Goal: Task Accomplishment & Management: Manage account settings

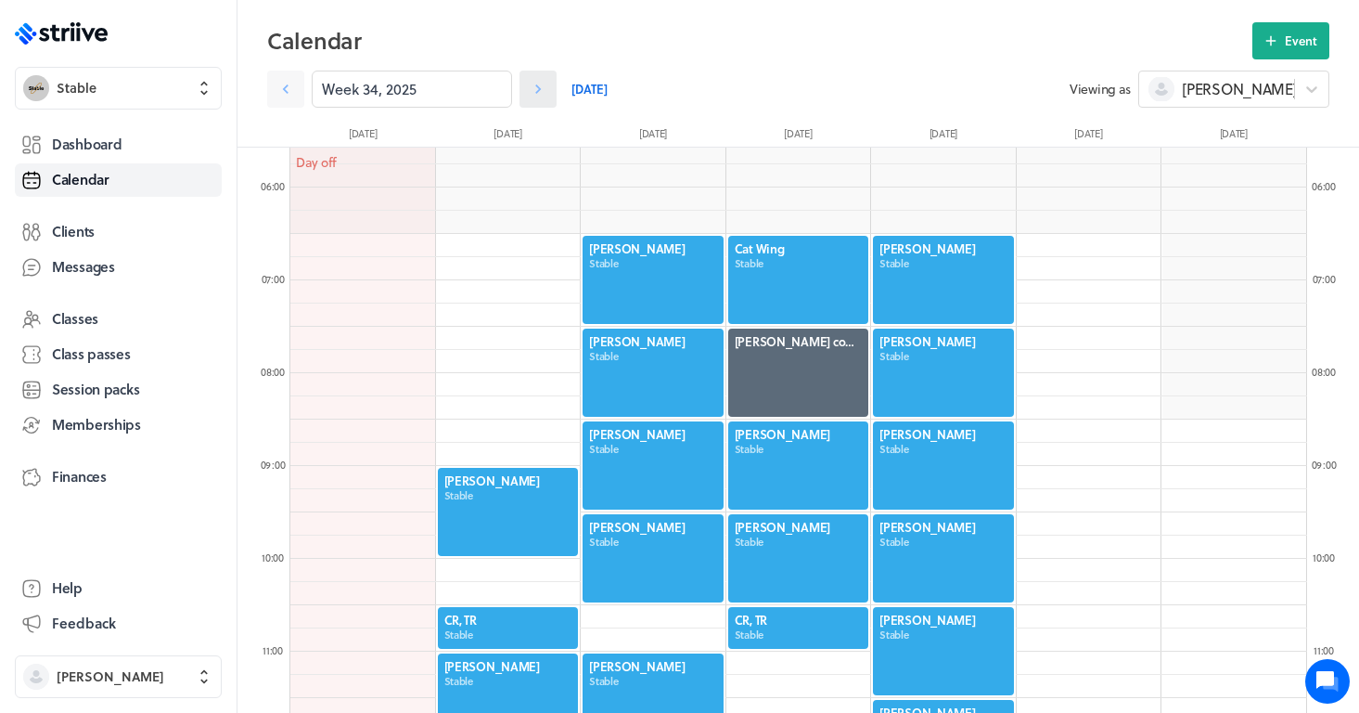
click at [540, 93] on icon at bounding box center [538, 89] width 19 height 19
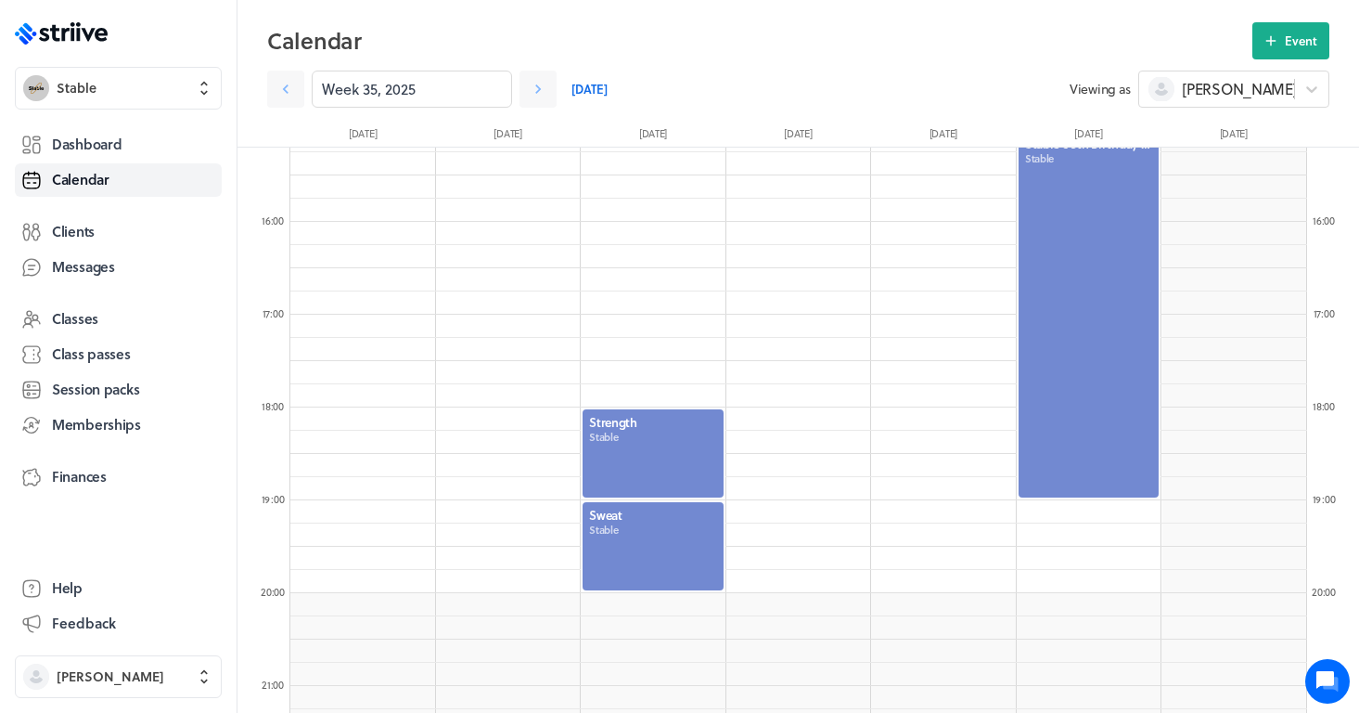
scroll to position [1407, 0]
click at [299, 82] on link at bounding box center [285, 89] width 37 height 37
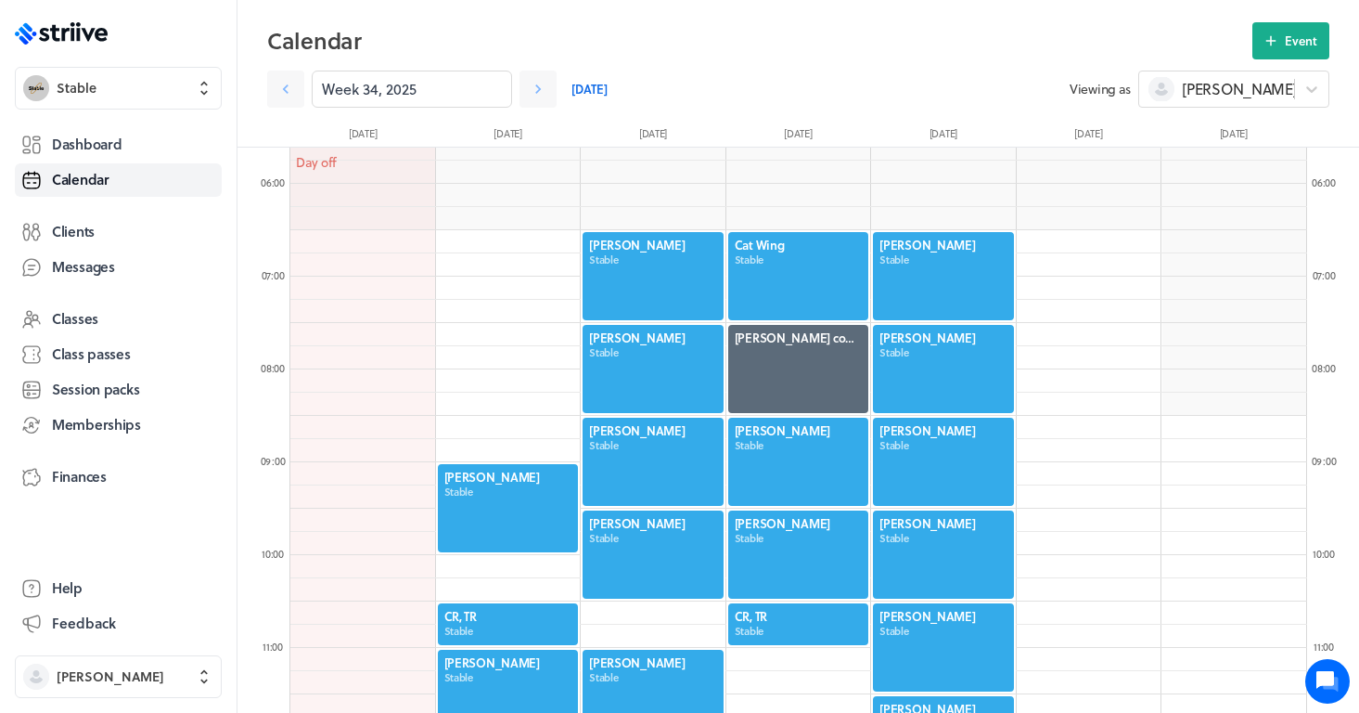
scroll to position [520, 0]
click at [1282, 37] on button "Event" at bounding box center [1290, 40] width 77 height 37
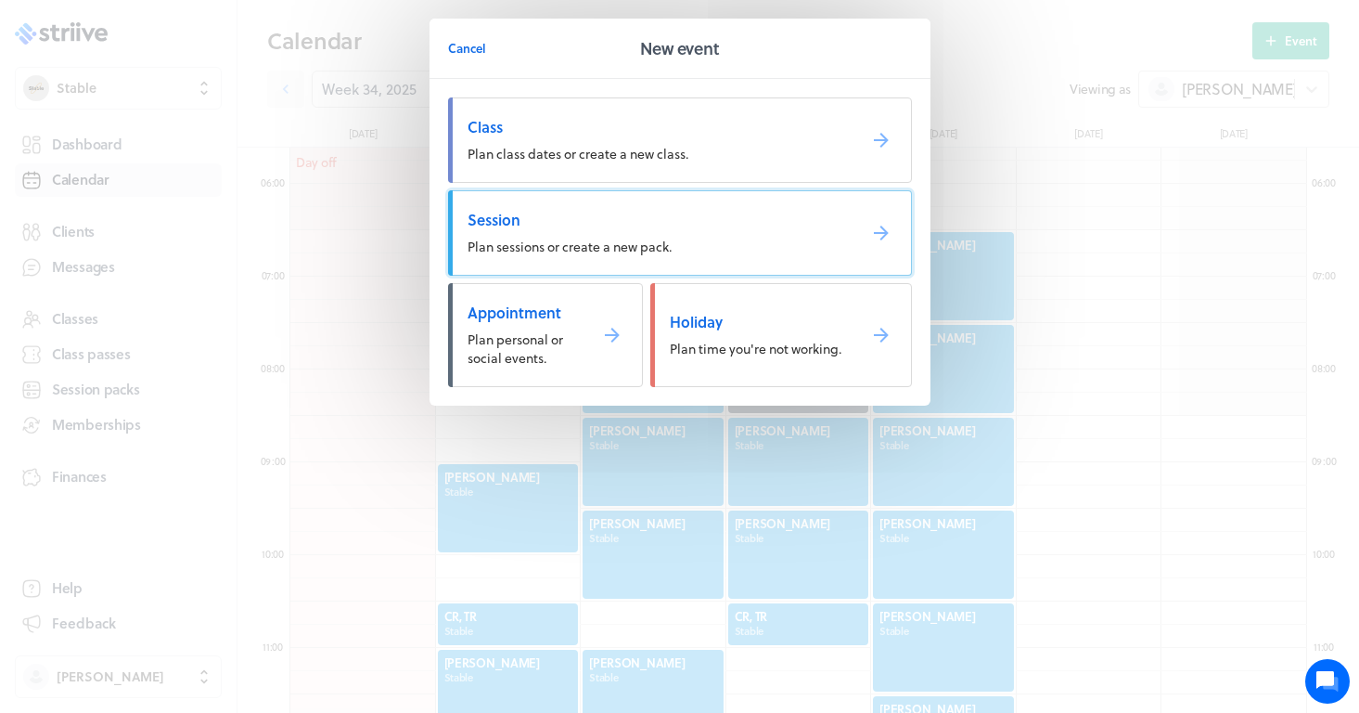
click at [584, 237] on span "Plan sessions or create a new pack." at bounding box center [570, 246] width 204 height 19
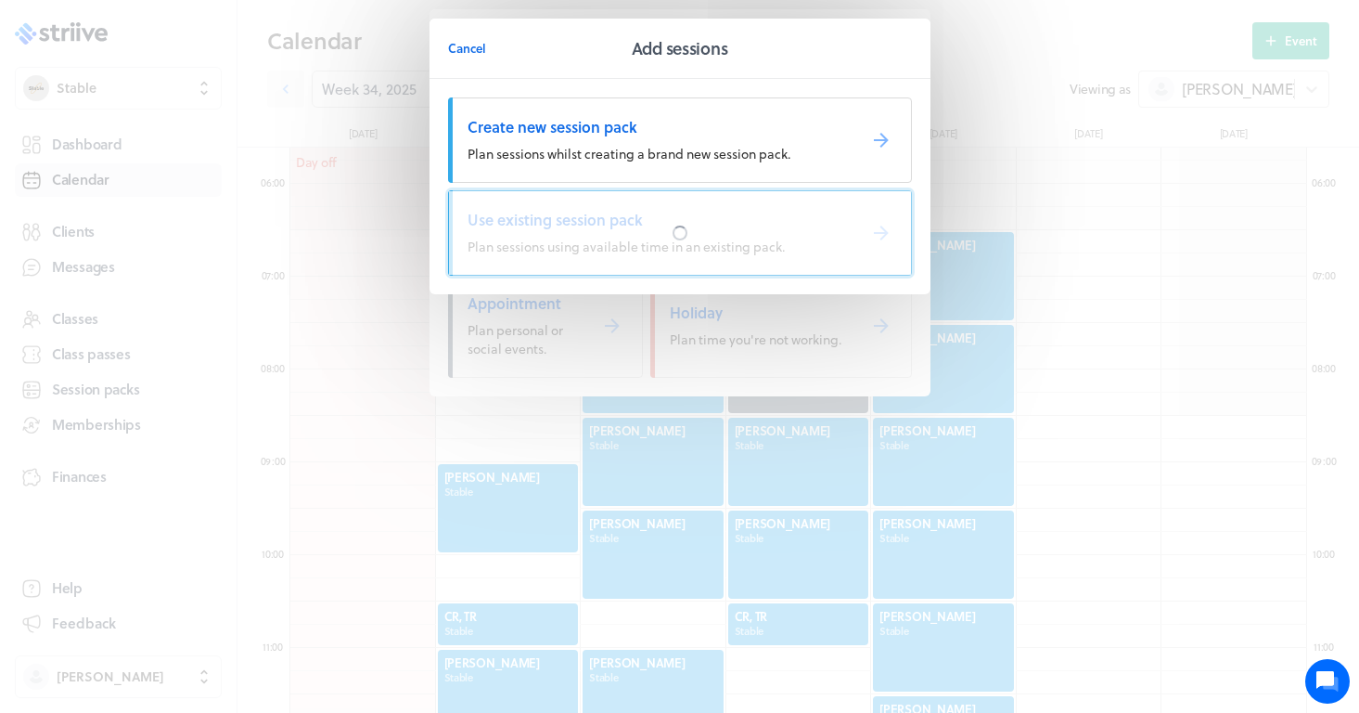
click at [508, 243] on div at bounding box center [680, 232] width 462 height 83
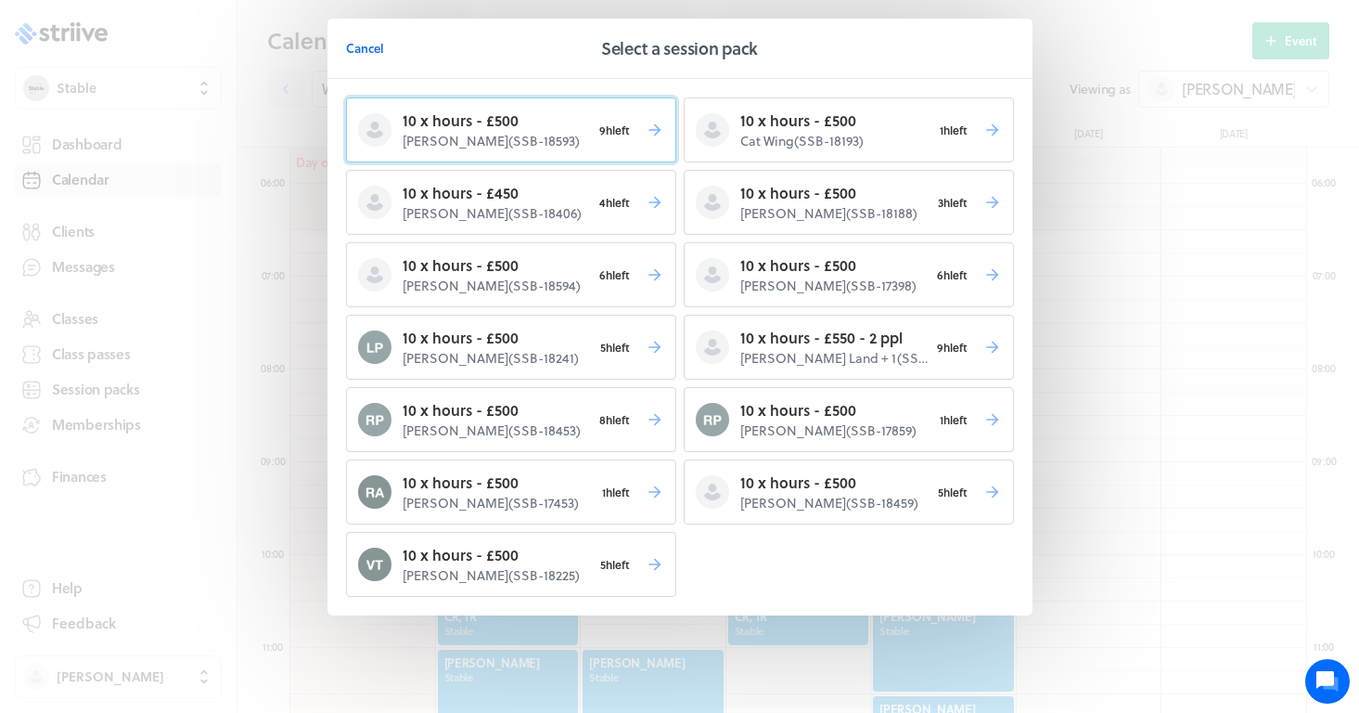
click at [545, 142] on p "[PERSON_NAME] ( SSB-18593 )" at bounding box center [497, 141] width 188 height 19
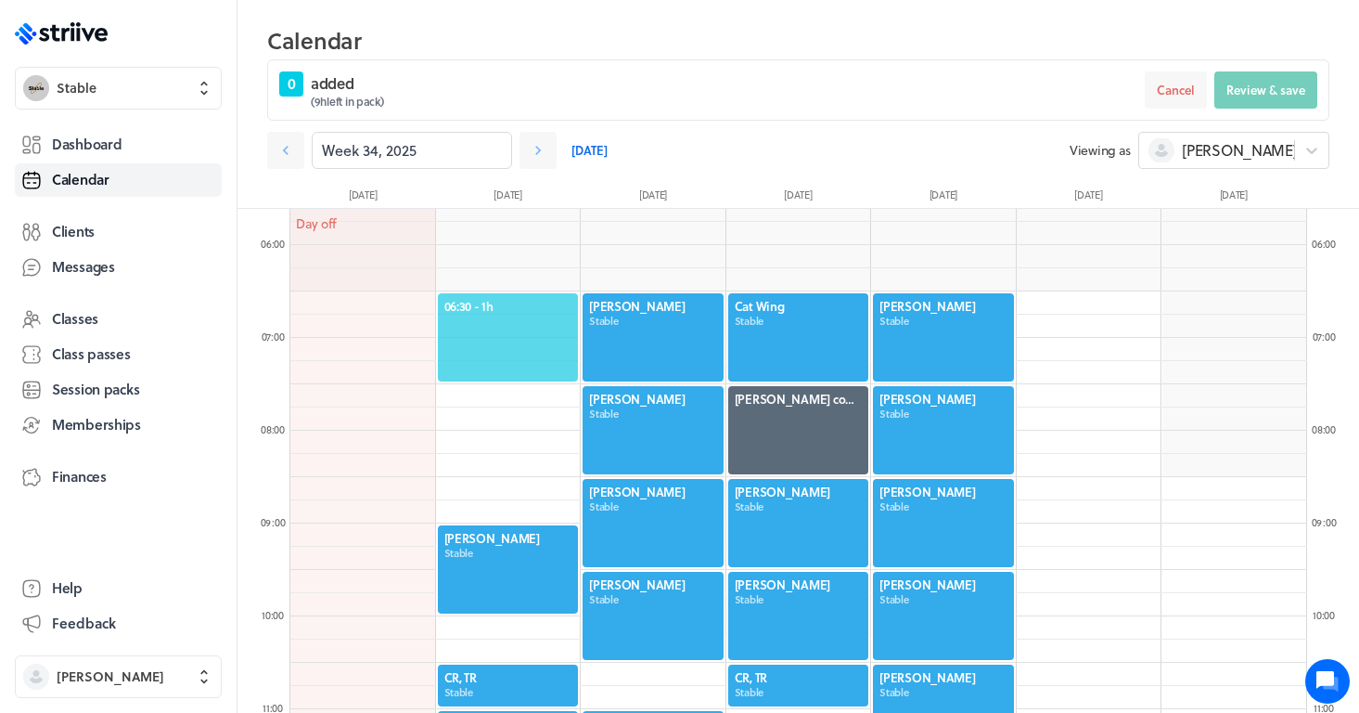
click at [512, 308] on span "06:30 - 1h" at bounding box center [508, 306] width 128 height 17
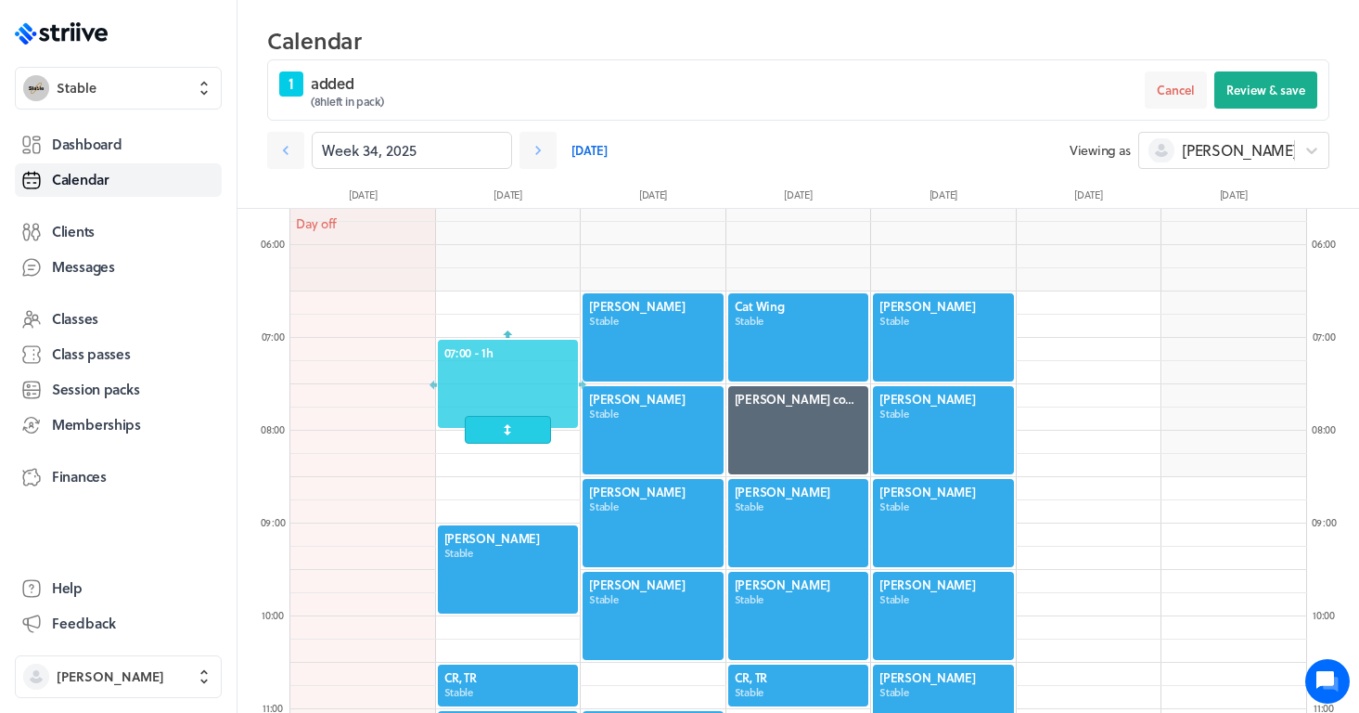
drag, startPoint x: 464, startPoint y: 352, endPoint x: 464, endPoint y: 401, distance: 49.2
click at [464, 401] on div at bounding box center [508, 384] width 145 height 92
click at [1278, 94] on span "Review & save" at bounding box center [1265, 90] width 79 height 17
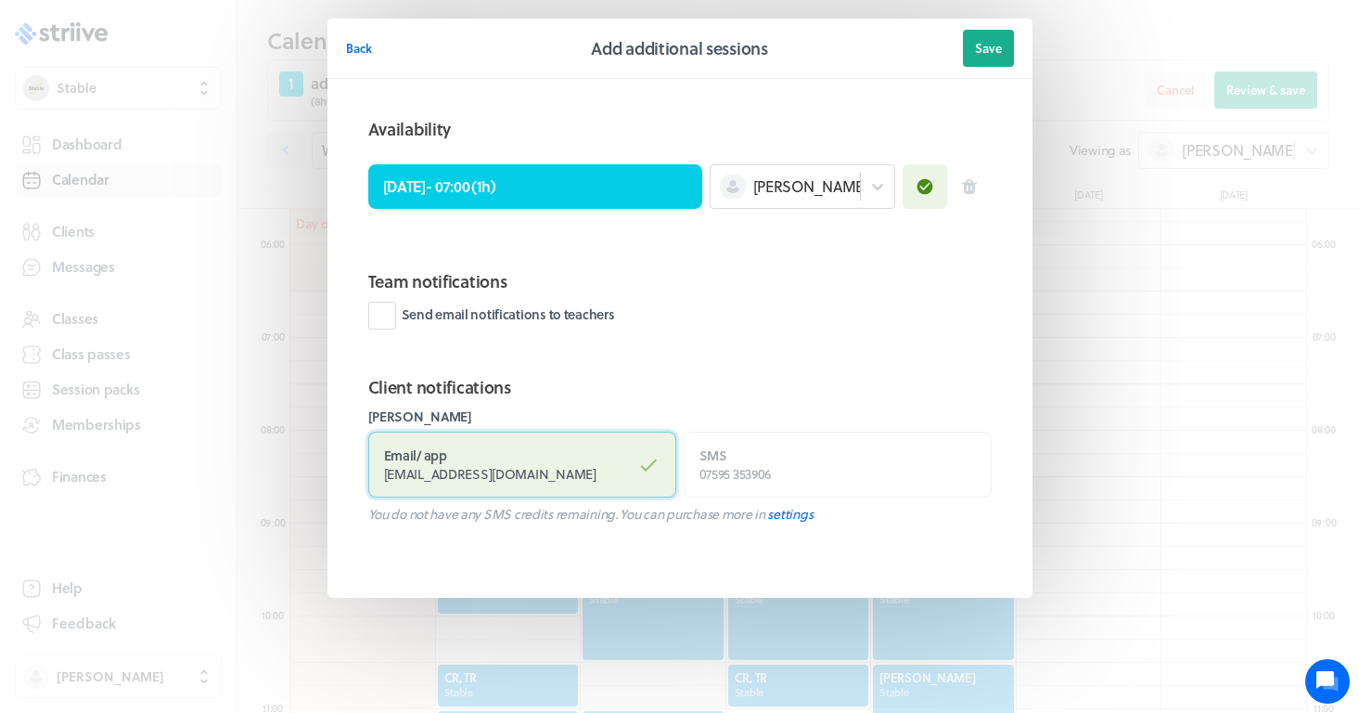
click at [562, 458] on label "Email / app [EMAIL_ADDRESS][DOMAIN_NAME]" at bounding box center [522, 464] width 308 height 66
click at [0, 0] on input "Email / app [EMAIL_ADDRESS][DOMAIN_NAME]" at bounding box center [0, 0] width 0 height 0
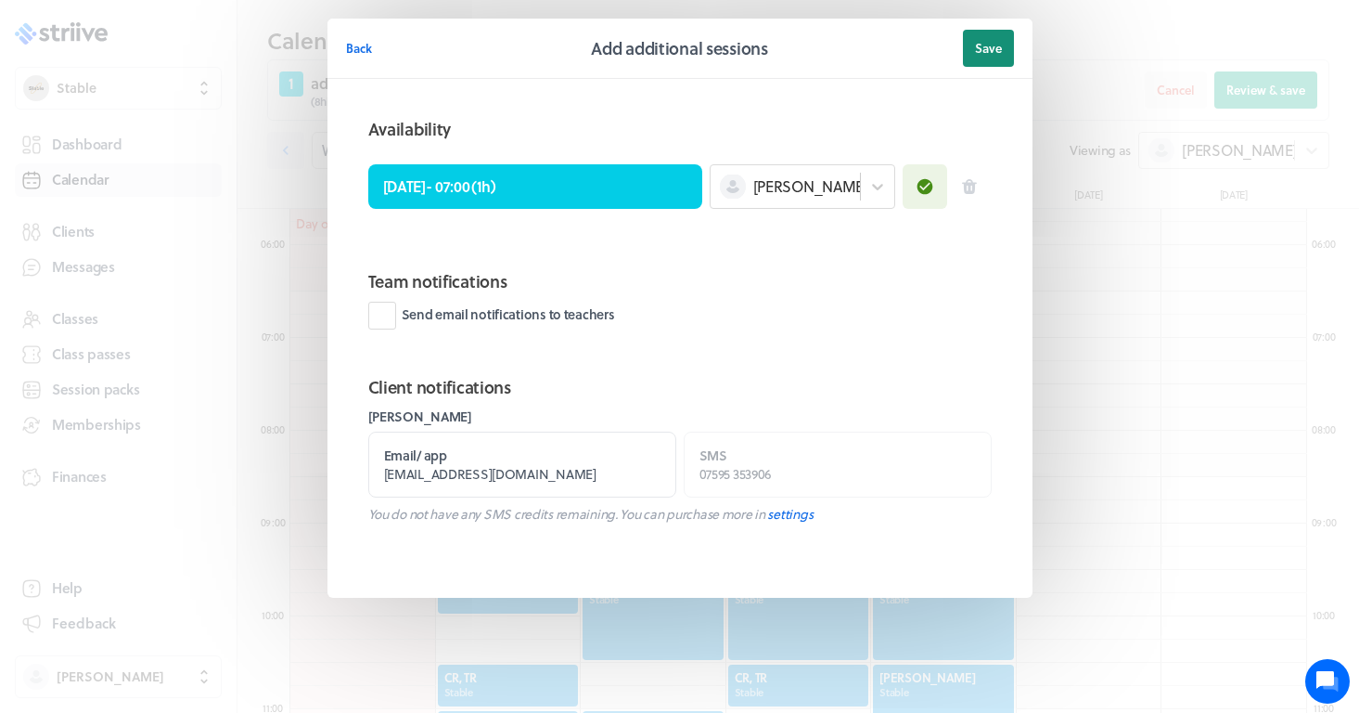
click at [986, 51] on span "Save" at bounding box center [988, 48] width 27 height 17
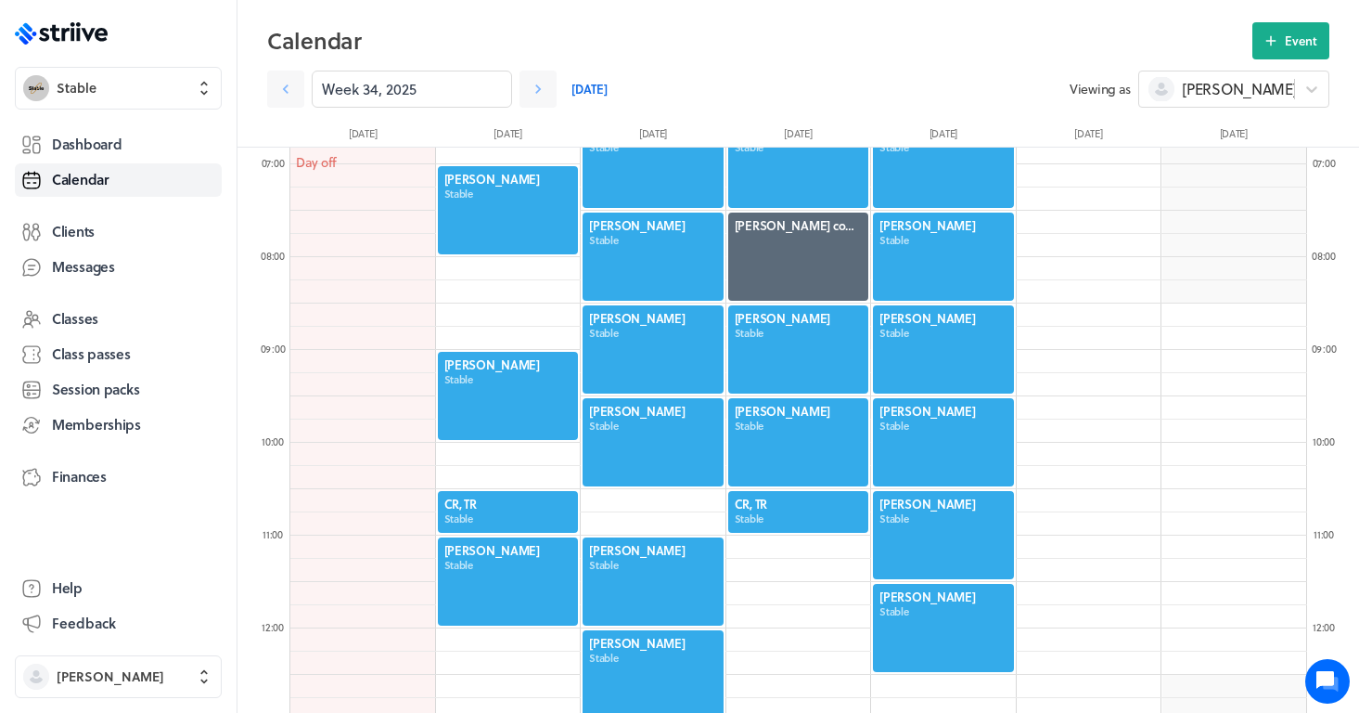
scroll to position [632, 0]
click at [533, 90] on icon at bounding box center [538, 89] width 19 height 19
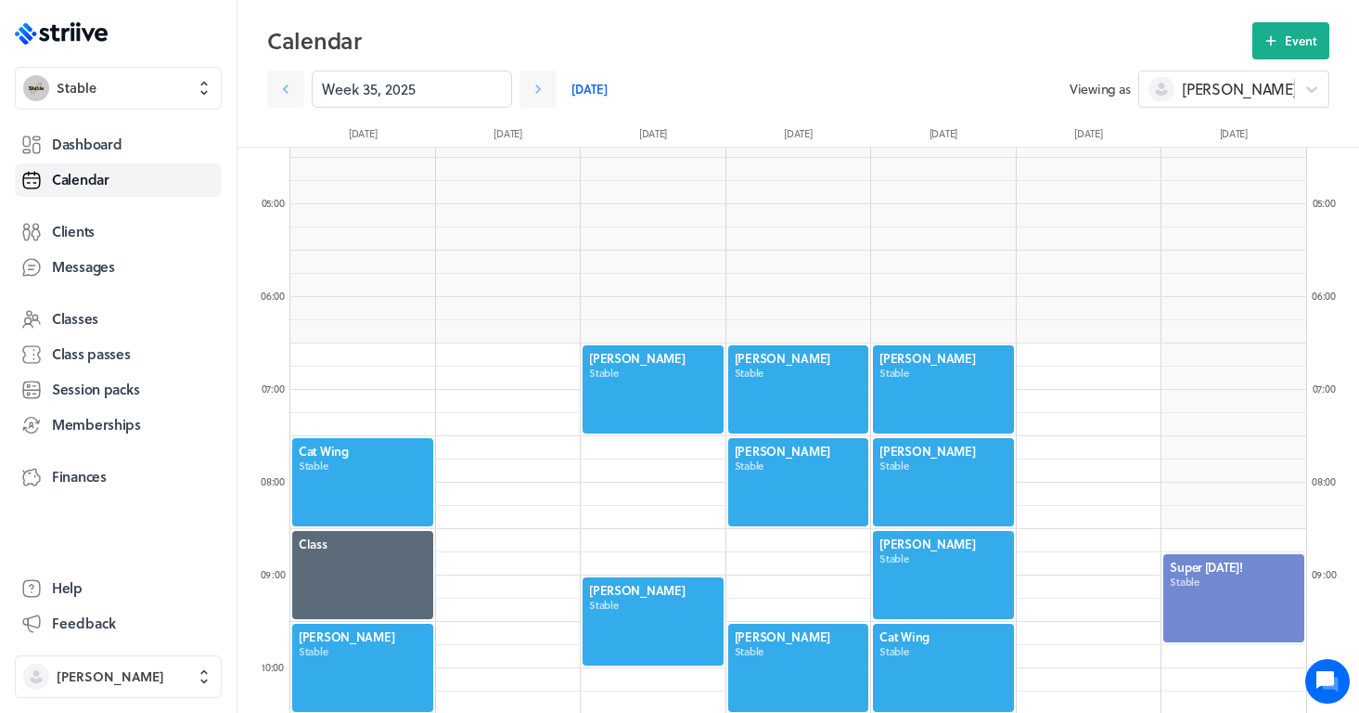
scroll to position [392, 0]
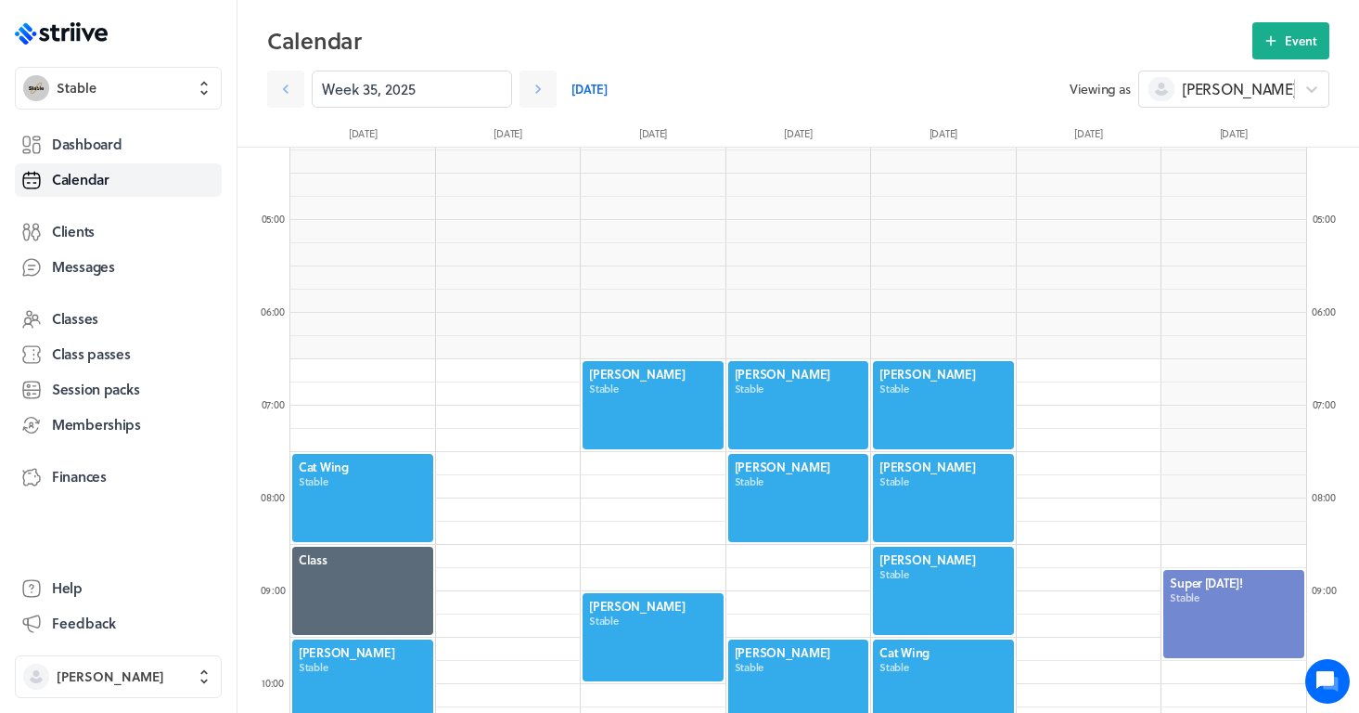
click at [805, 407] on div at bounding box center [798, 405] width 145 height 92
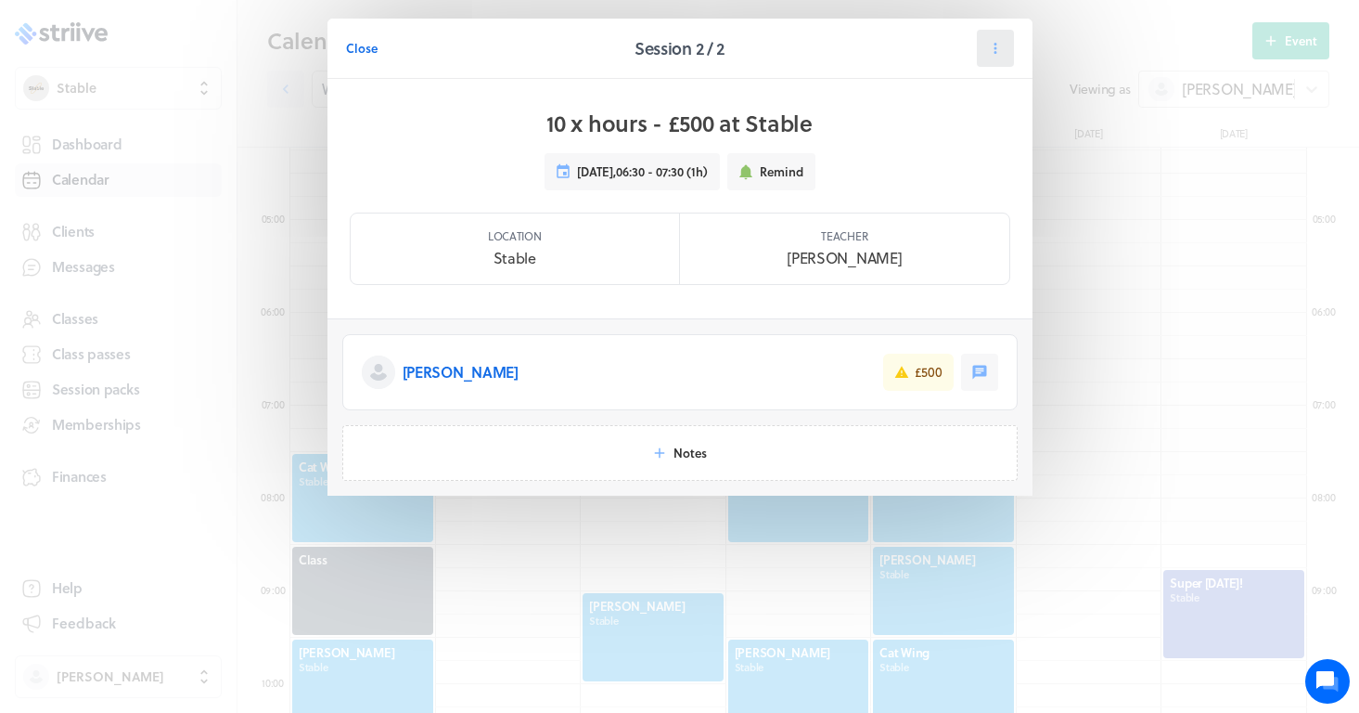
click at [995, 56] on icon at bounding box center [995, 48] width 17 height 17
click at [943, 167] on span "Reschedule" at bounding box center [951, 161] width 64 height 17
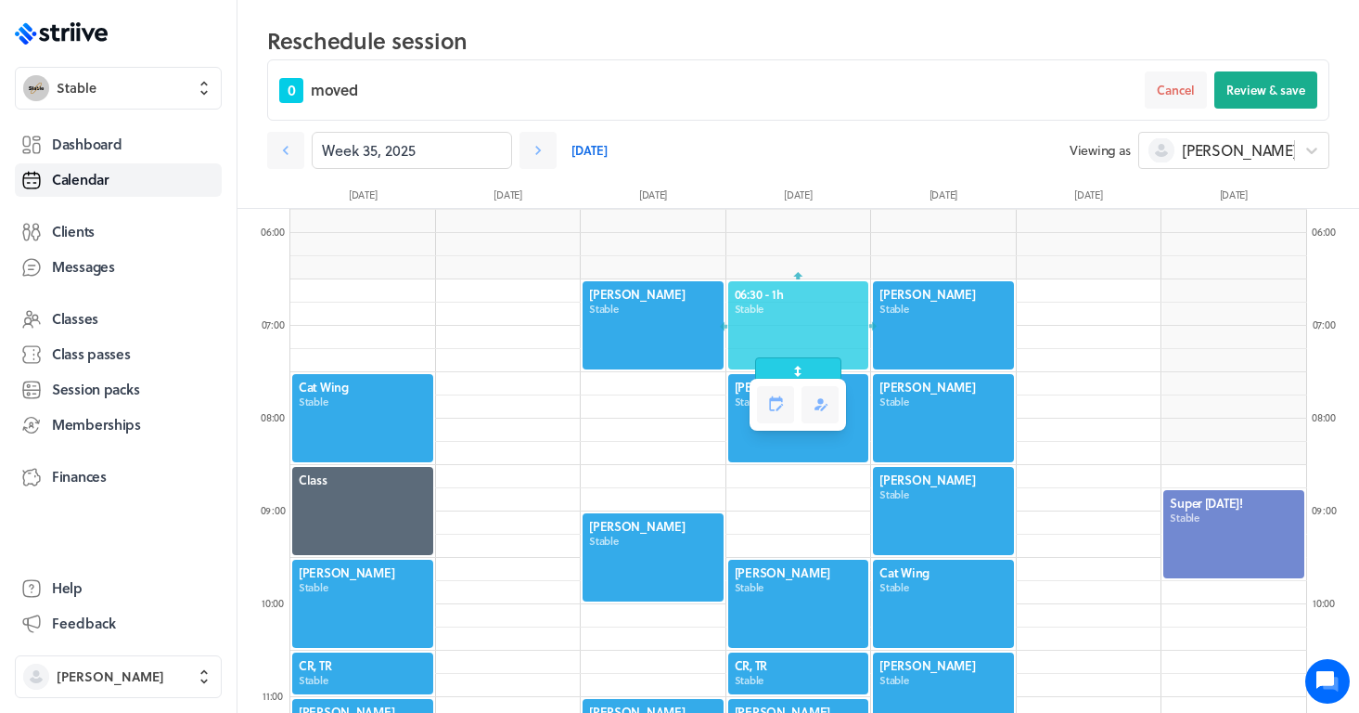
scroll to position [584, 0]
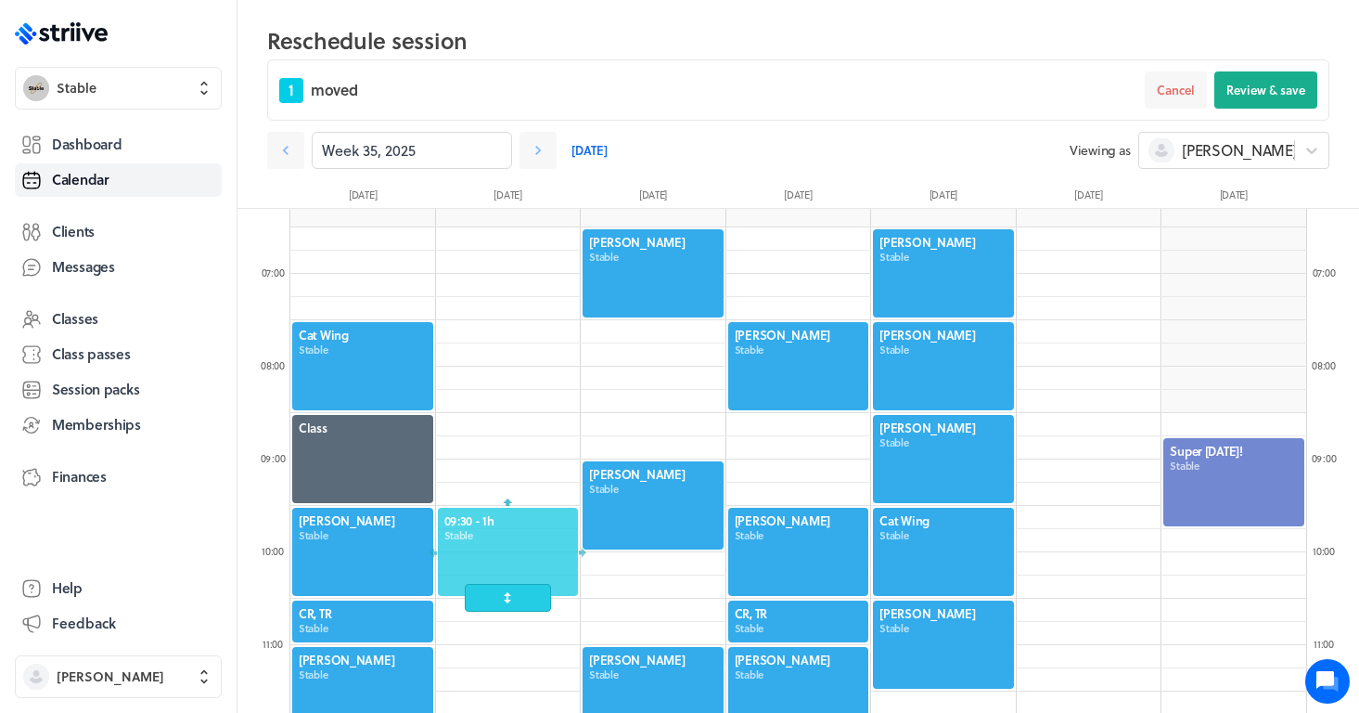
drag, startPoint x: 820, startPoint y: 283, endPoint x: 508, endPoint y: 563, distance: 419.1
click at [508, 564] on div at bounding box center [508, 552] width 145 height 92
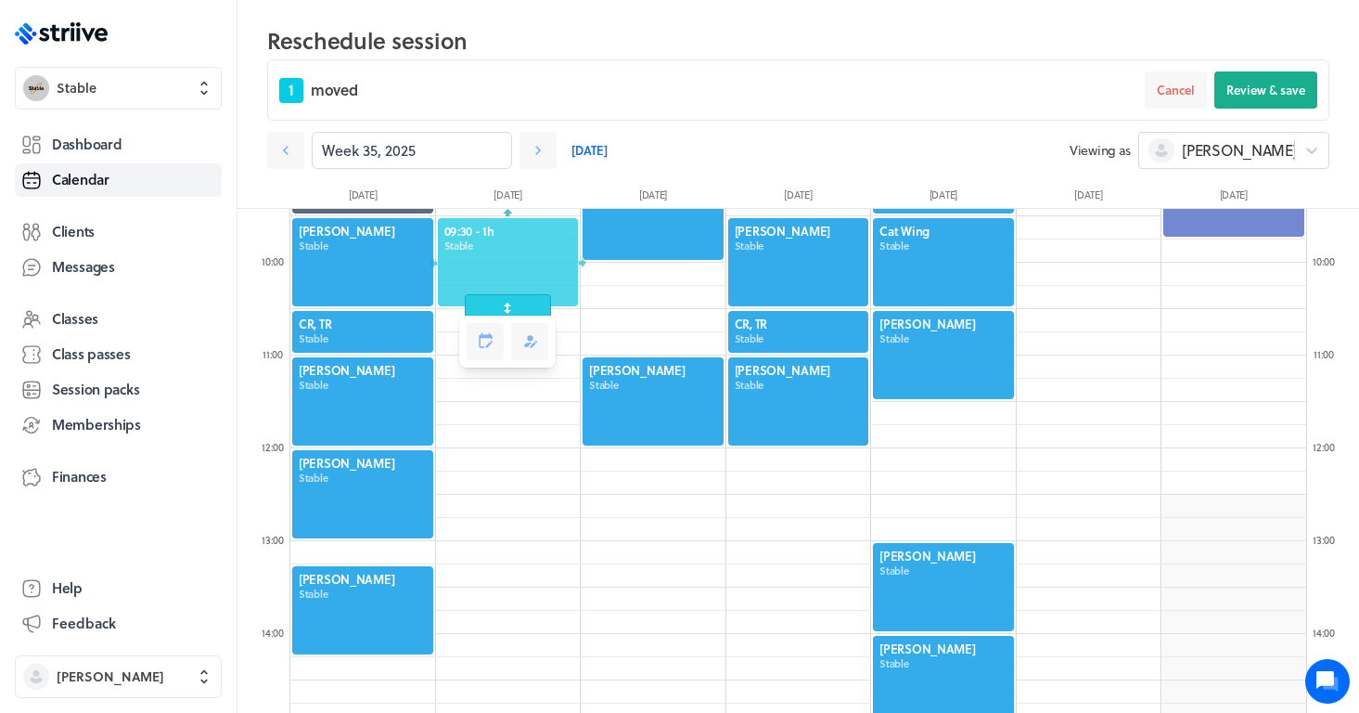
scroll to position [858, 0]
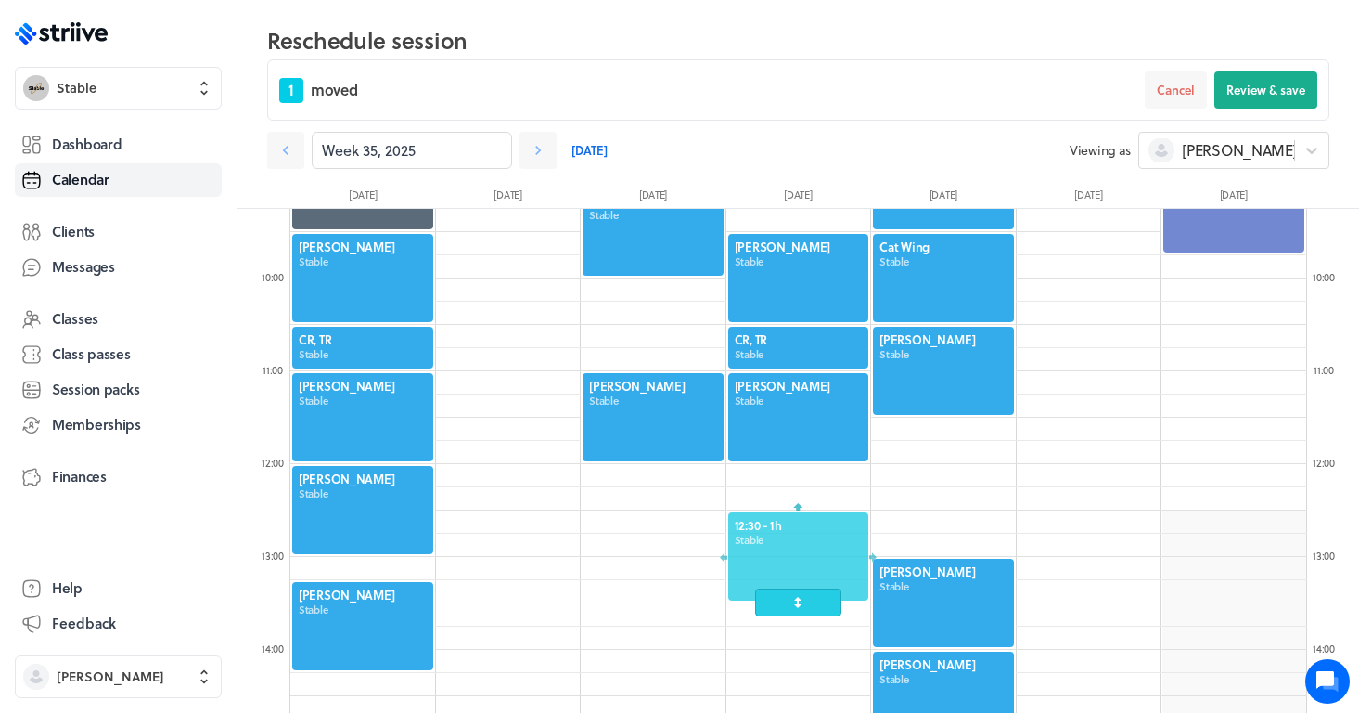
drag, startPoint x: 546, startPoint y: 277, endPoint x: 828, endPoint y: 591, distance: 422.4
click at [828, 591] on div at bounding box center [798, 556] width 145 height 92
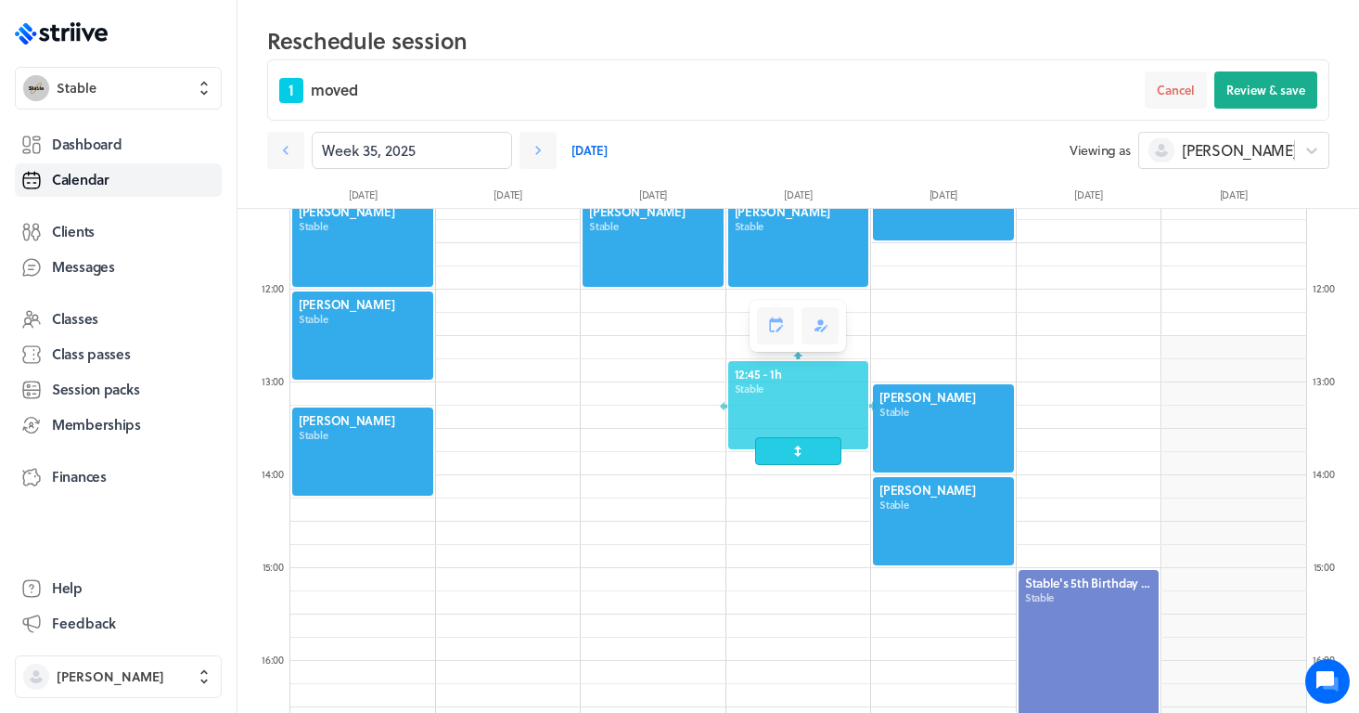
scroll to position [1036, 0]
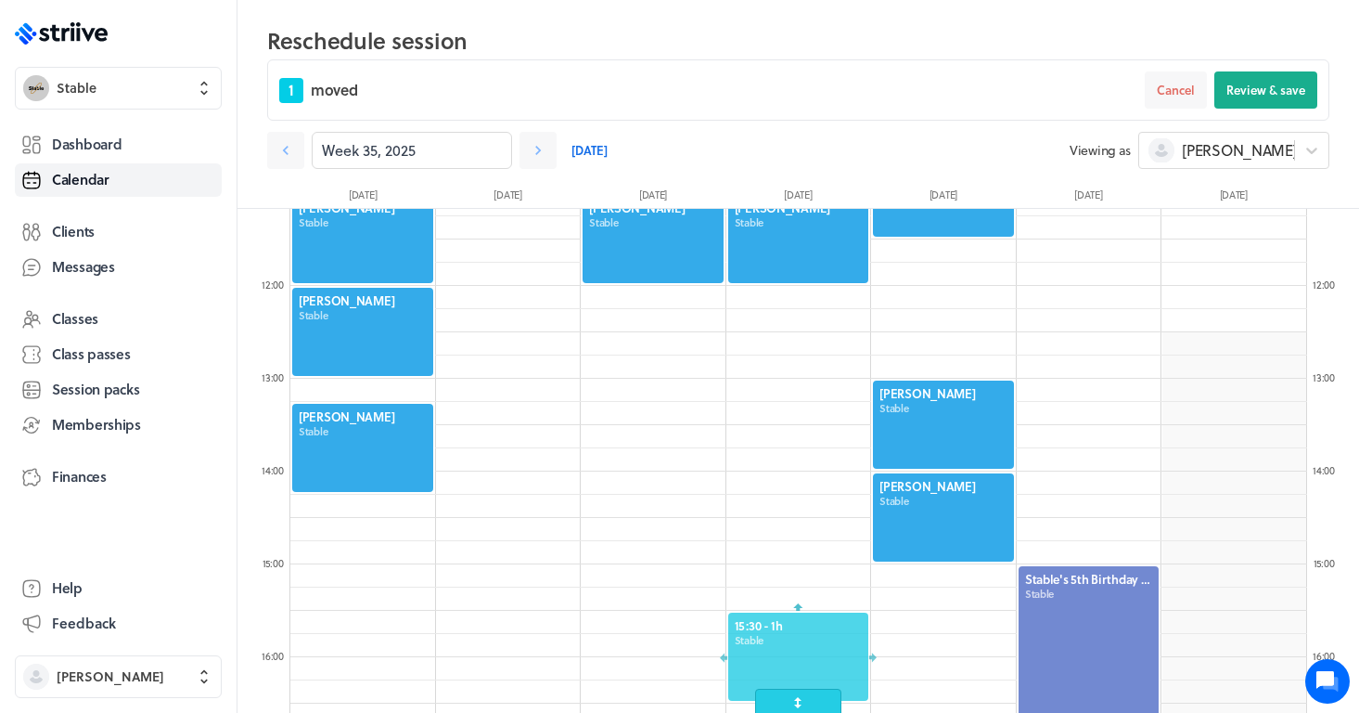
drag, startPoint x: 817, startPoint y: 397, endPoint x: 764, endPoint y: 679, distance: 286.9
click at [764, 679] on div at bounding box center [798, 656] width 145 height 92
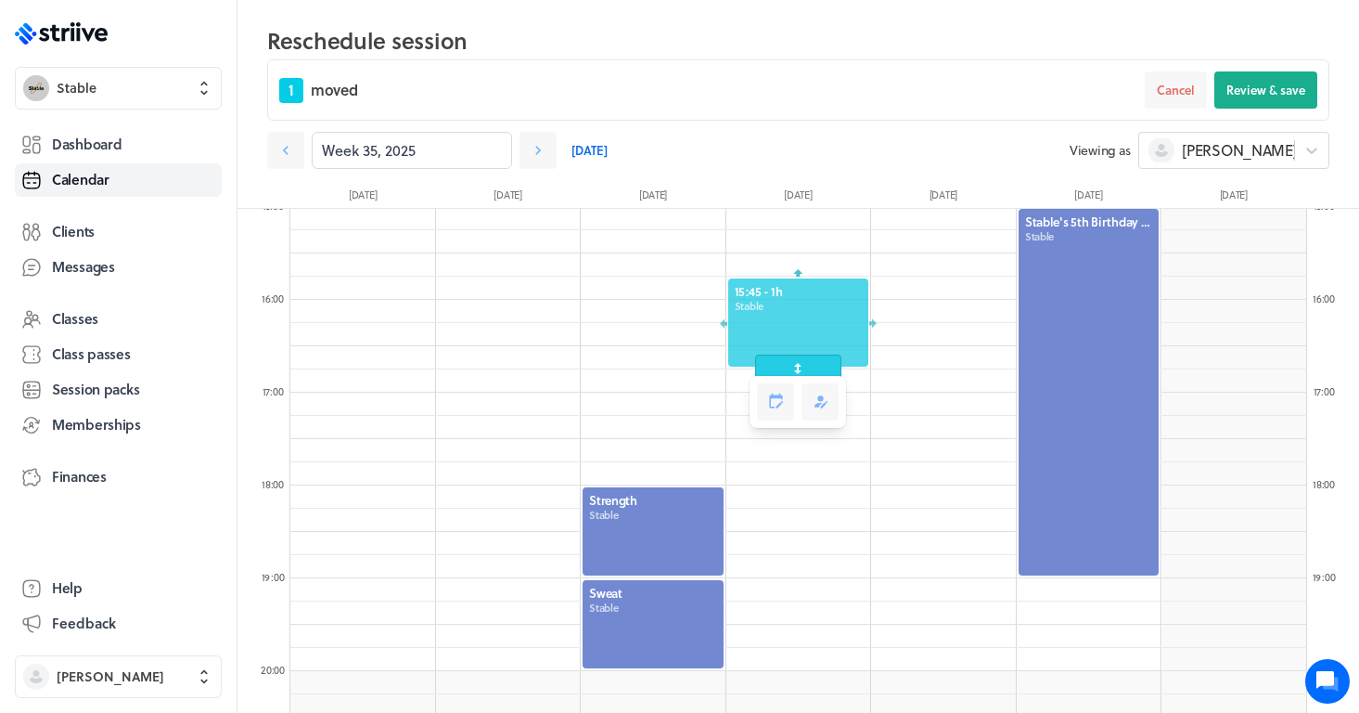
scroll to position [1446, 0]
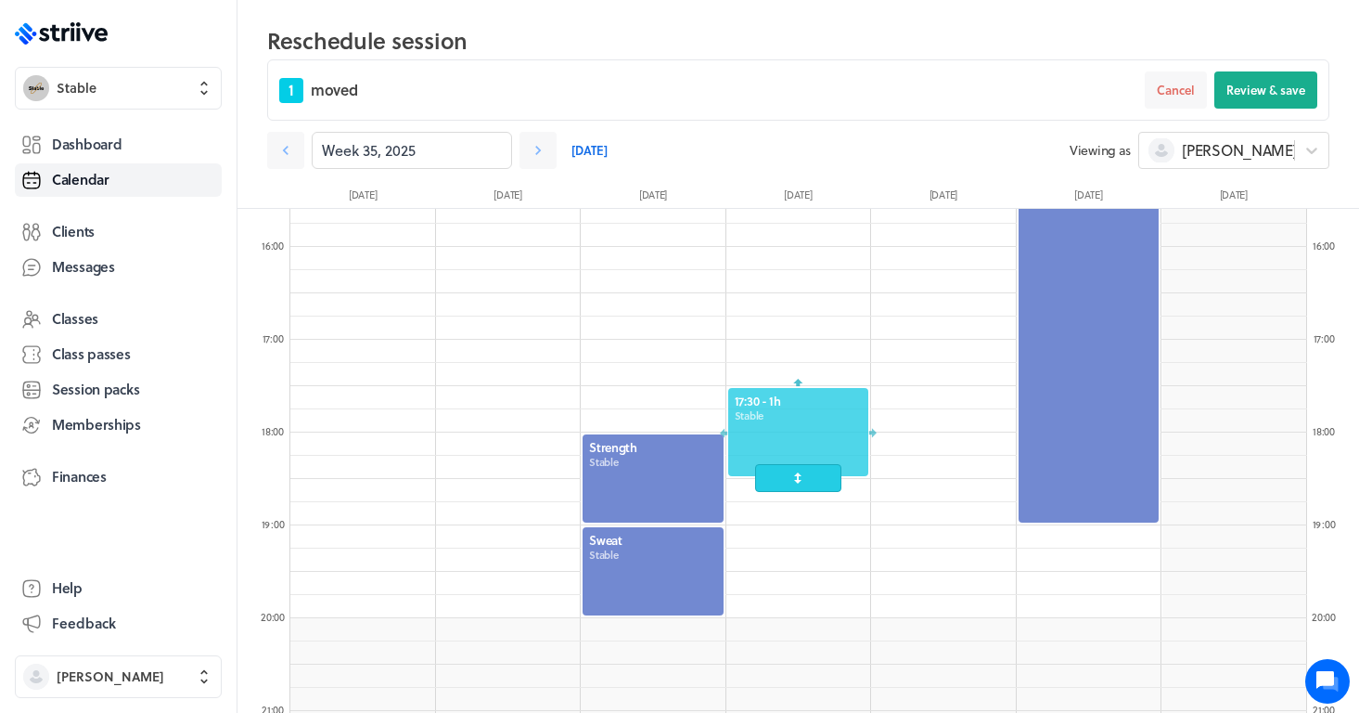
drag, startPoint x: 826, startPoint y: 249, endPoint x: 795, endPoint y: 411, distance: 165.2
click at [795, 411] on div at bounding box center [798, 432] width 145 height 92
click at [1240, 93] on span "Review & save" at bounding box center [1265, 90] width 79 height 17
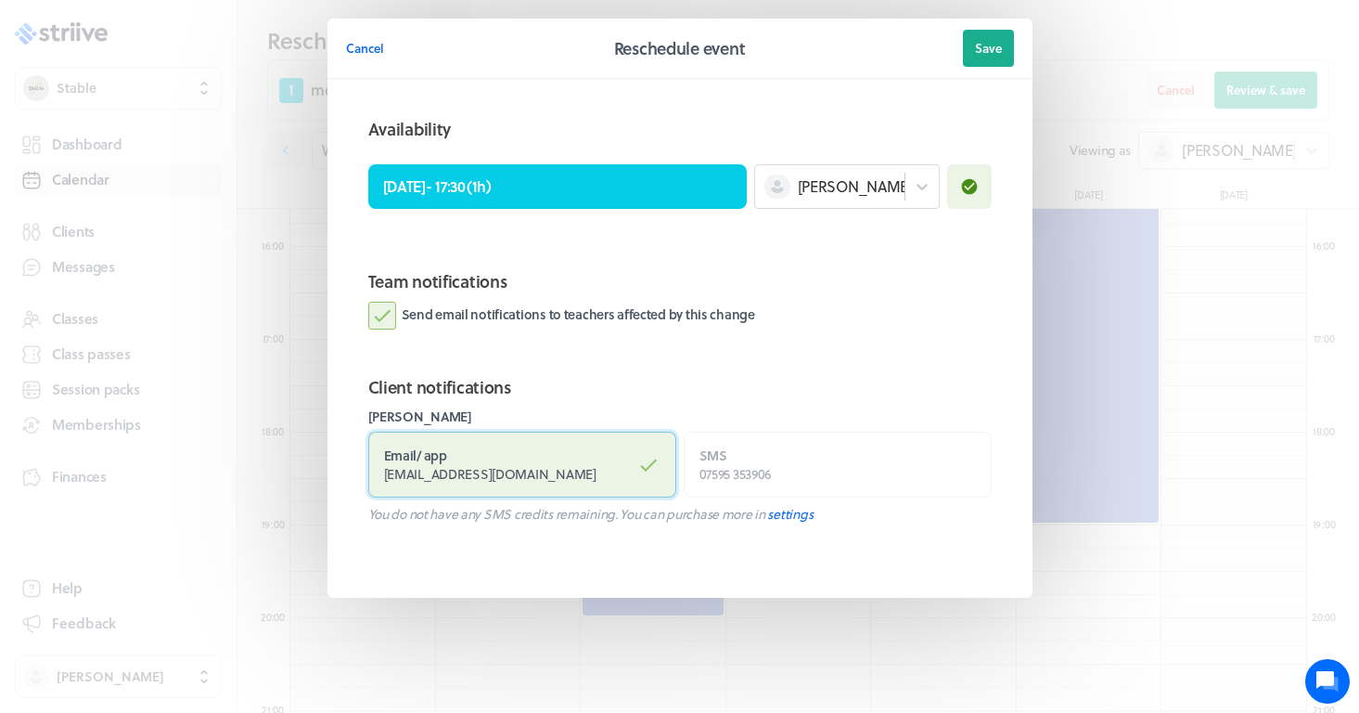
click at [539, 460] on label "Email / app [EMAIL_ADDRESS][DOMAIN_NAME]" at bounding box center [522, 464] width 308 height 66
click at [0, 0] on input "Email / app [EMAIL_ADDRESS][DOMAIN_NAME]" at bounding box center [0, 0] width 0 height 0
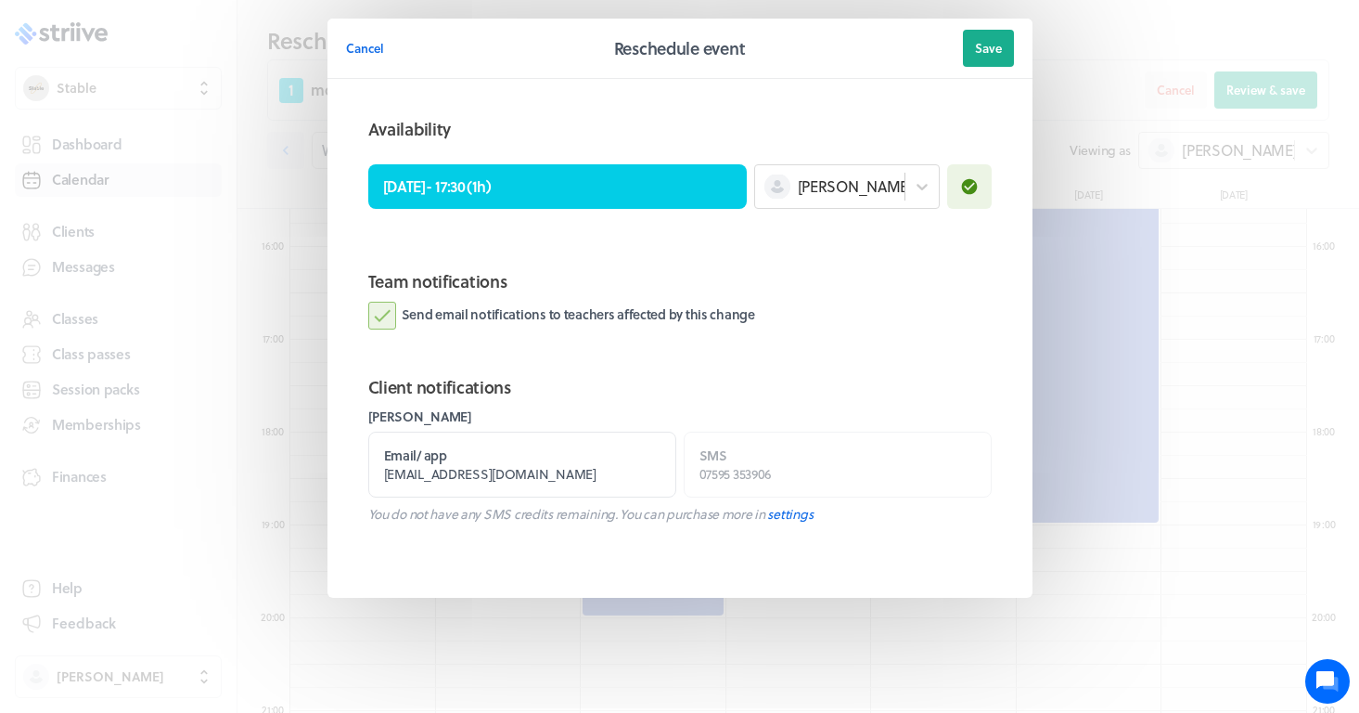
click at [637, 313] on label "Send email notifications to teachers affected by this change" at bounding box center [561, 316] width 387 height 28
click at [0, 0] on input "Send email notifications to teachers affected by this change" at bounding box center [0, 0] width 0 height 0
click at [987, 49] on span "Save" at bounding box center [988, 48] width 27 height 17
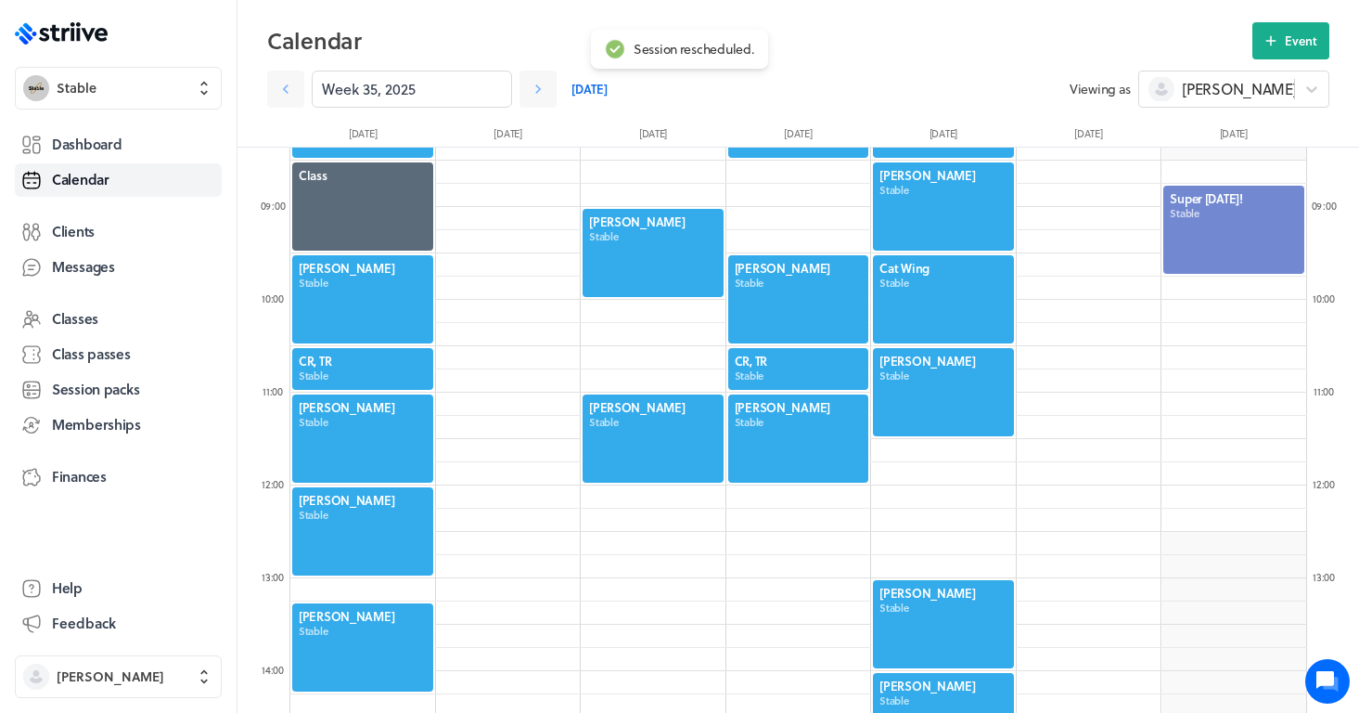
scroll to position [773, 0]
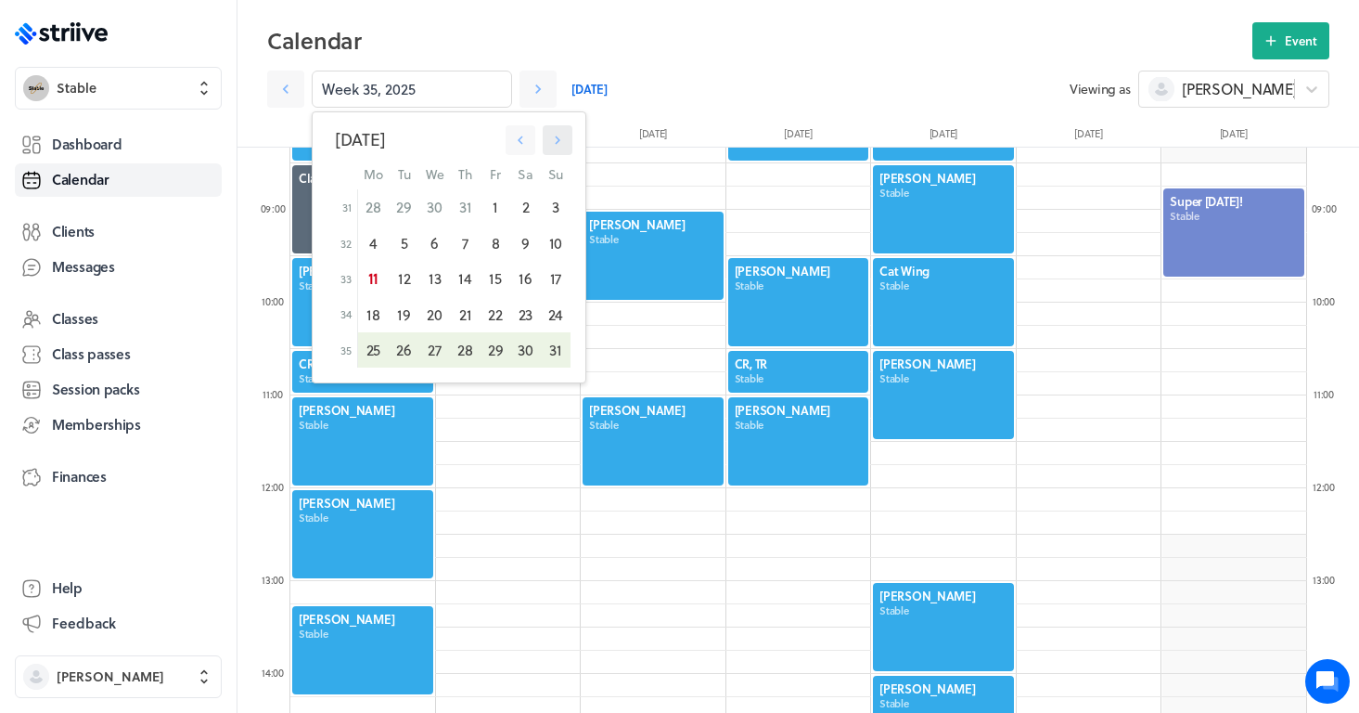
click at [566, 137] on button "button" at bounding box center [558, 140] width 30 height 30
click at [566, 137] on button "button" at bounding box center [557, 140] width 30 height 30
click at [525, 135] on icon "button" at bounding box center [519, 140] width 17 height 17
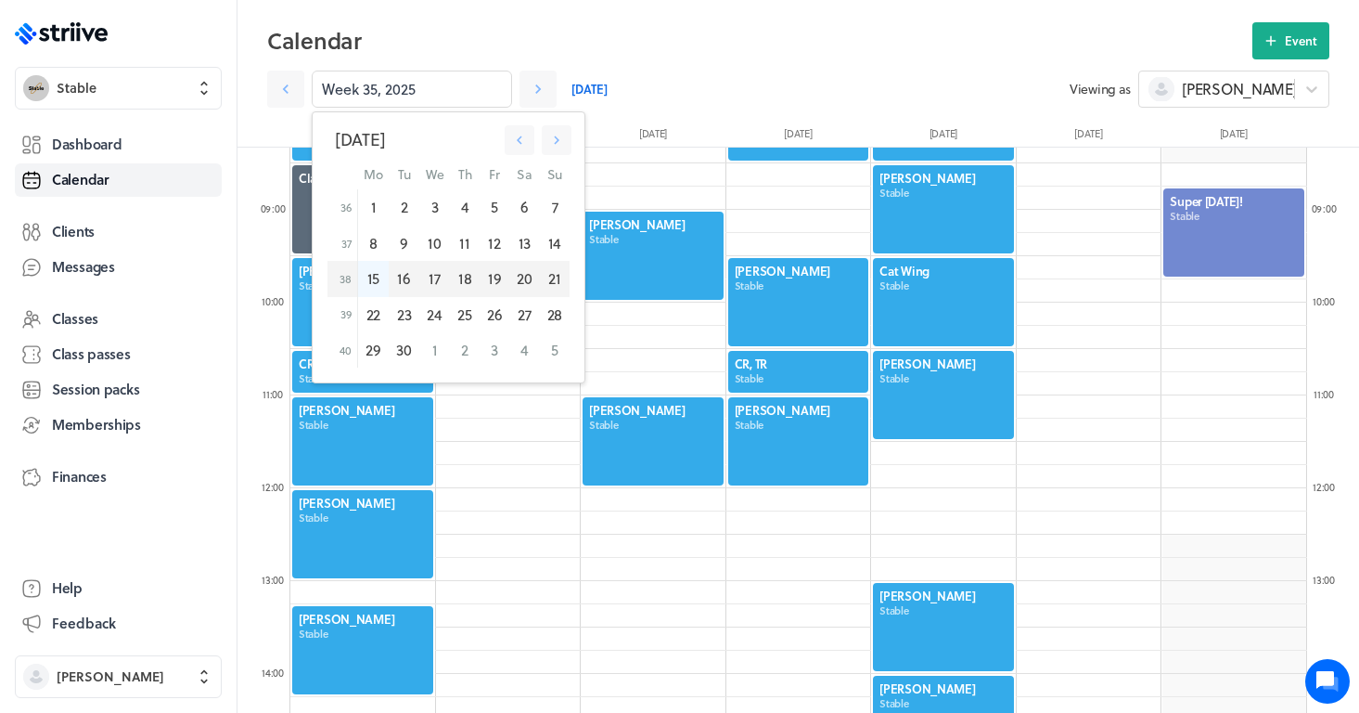
click at [374, 279] on div "15" at bounding box center [373, 278] width 32 height 35
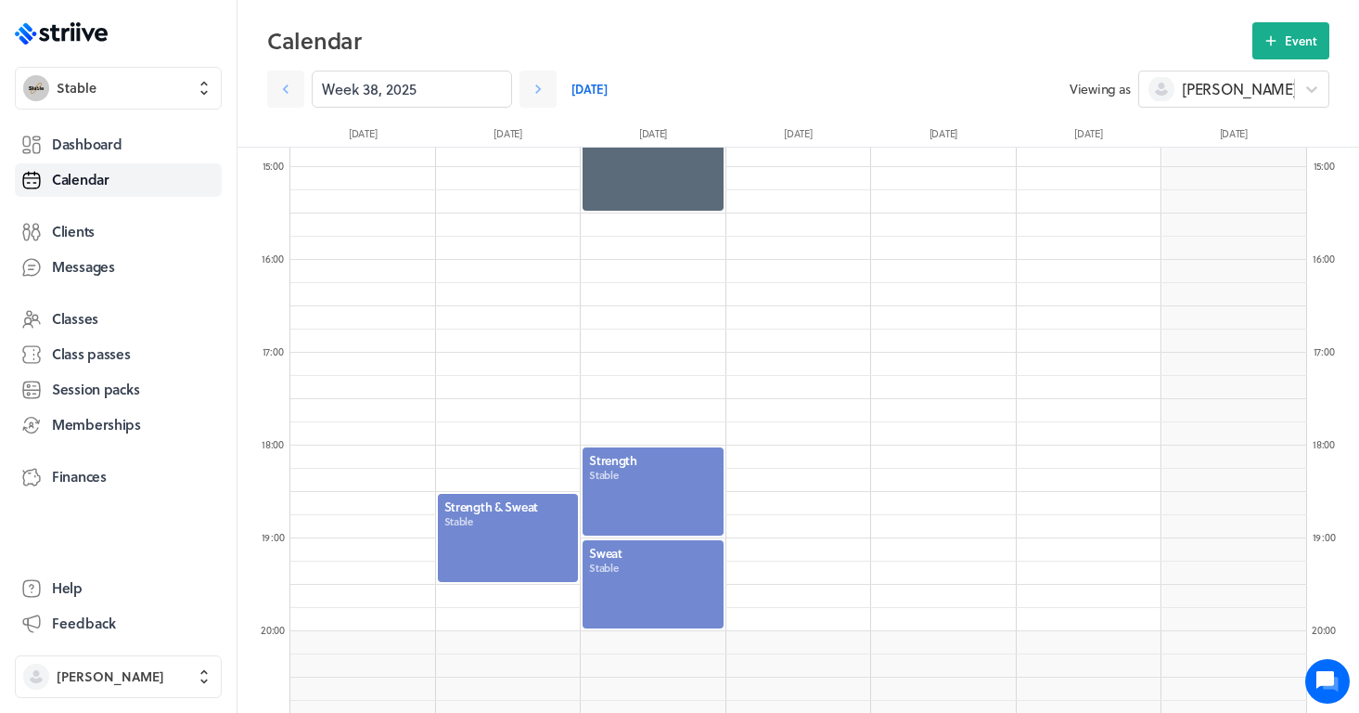
scroll to position [1380, 0]
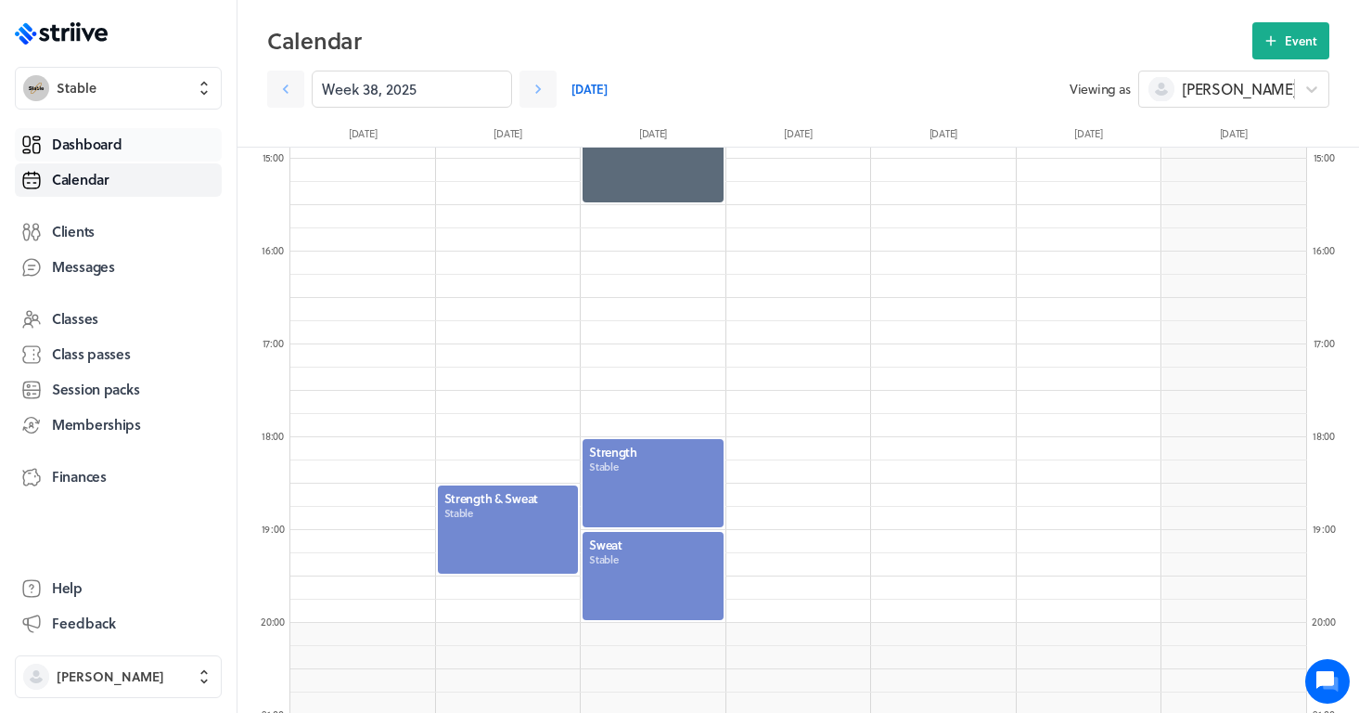
click at [132, 148] on link "Dashboard" at bounding box center [118, 144] width 207 height 33
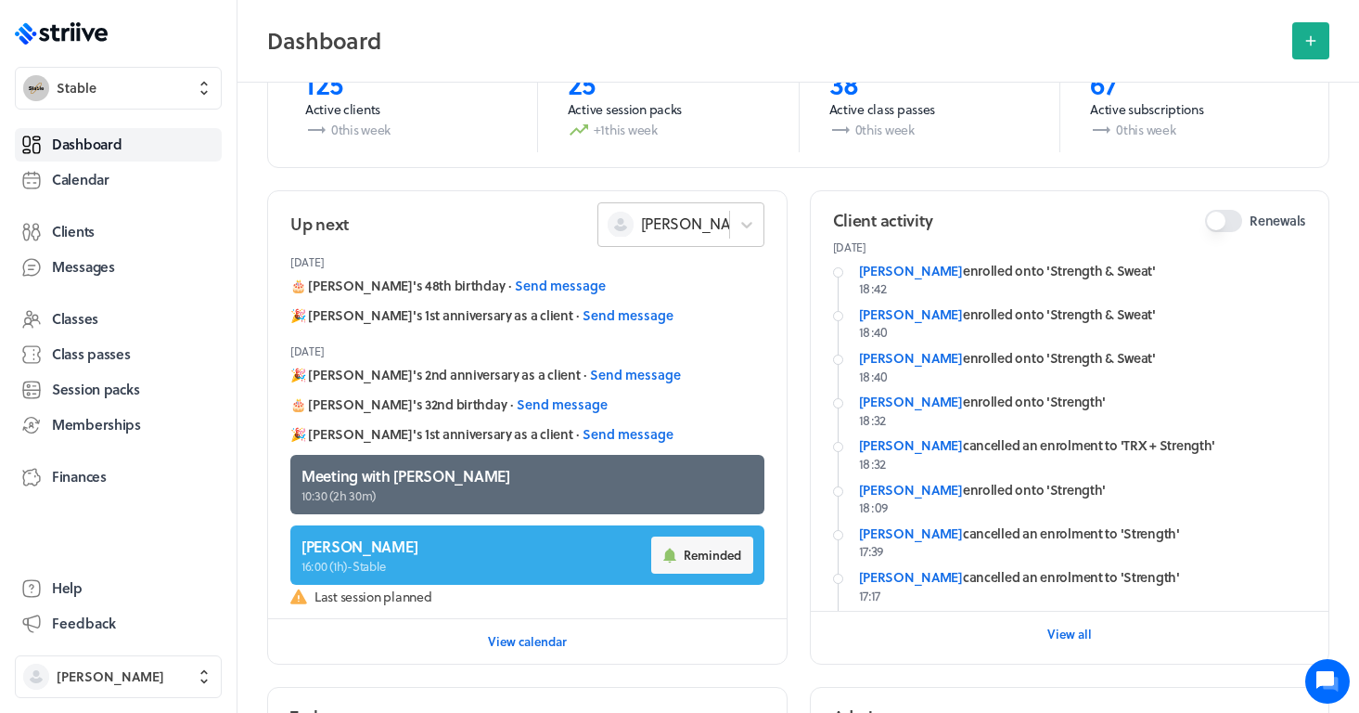
click at [709, 227] on div "[PERSON_NAME]" at bounding box center [663, 224] width 131 height 24
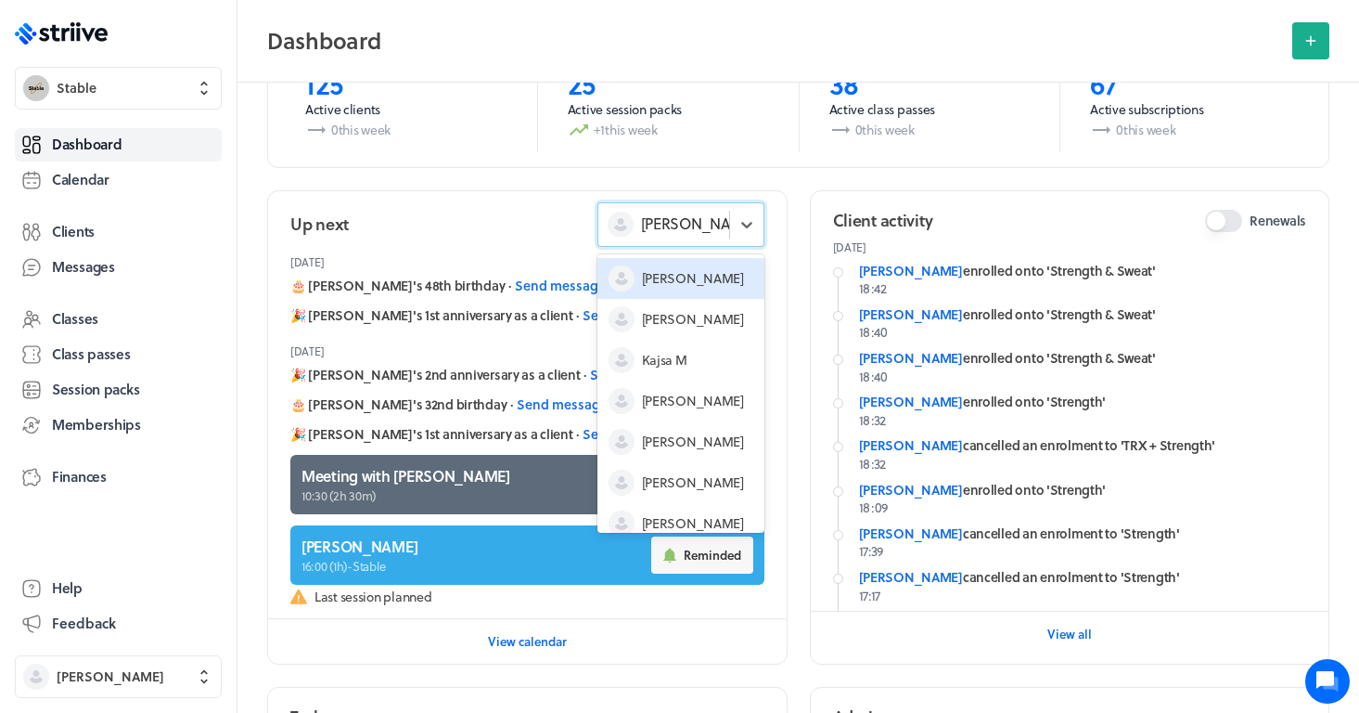
click at [687, 284] on div "[PERSON_NAME]" at bounding box center [680, 278] width 167 height 41
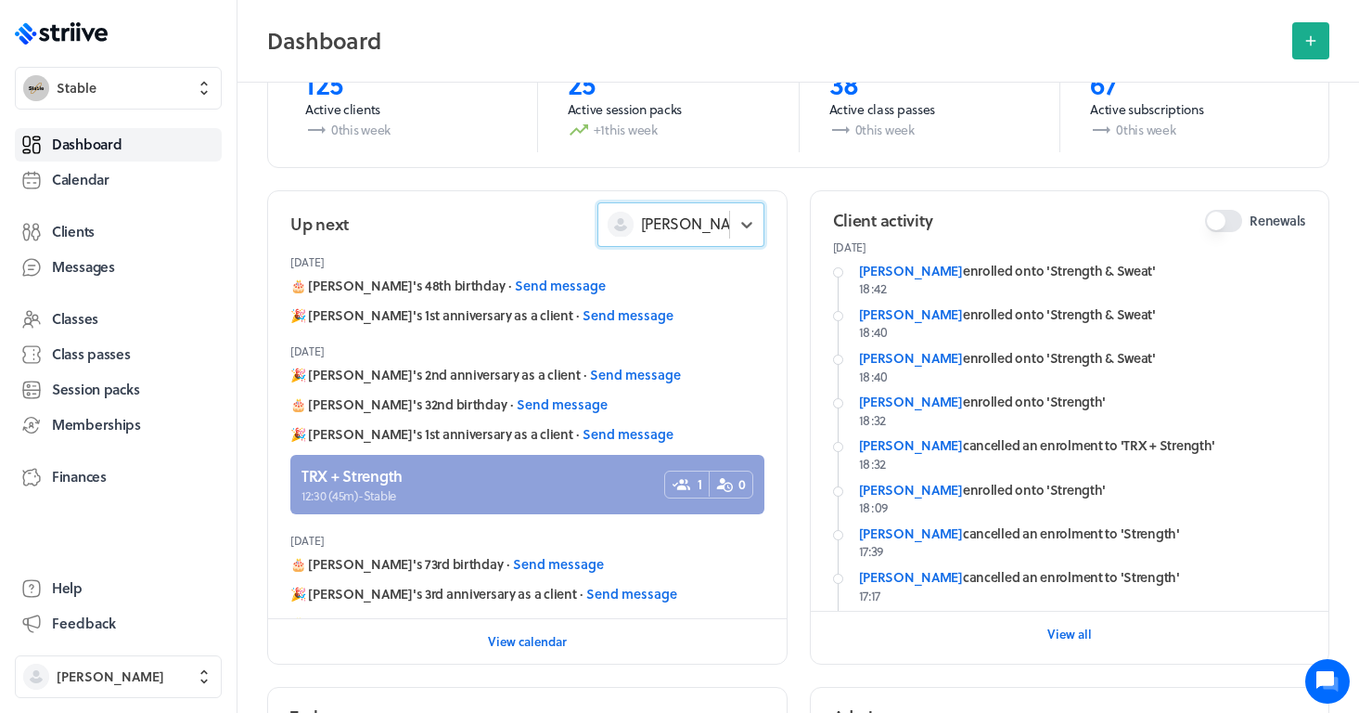
click at [506, 469] on link at bounding box center [527, 484] width 474 height 59
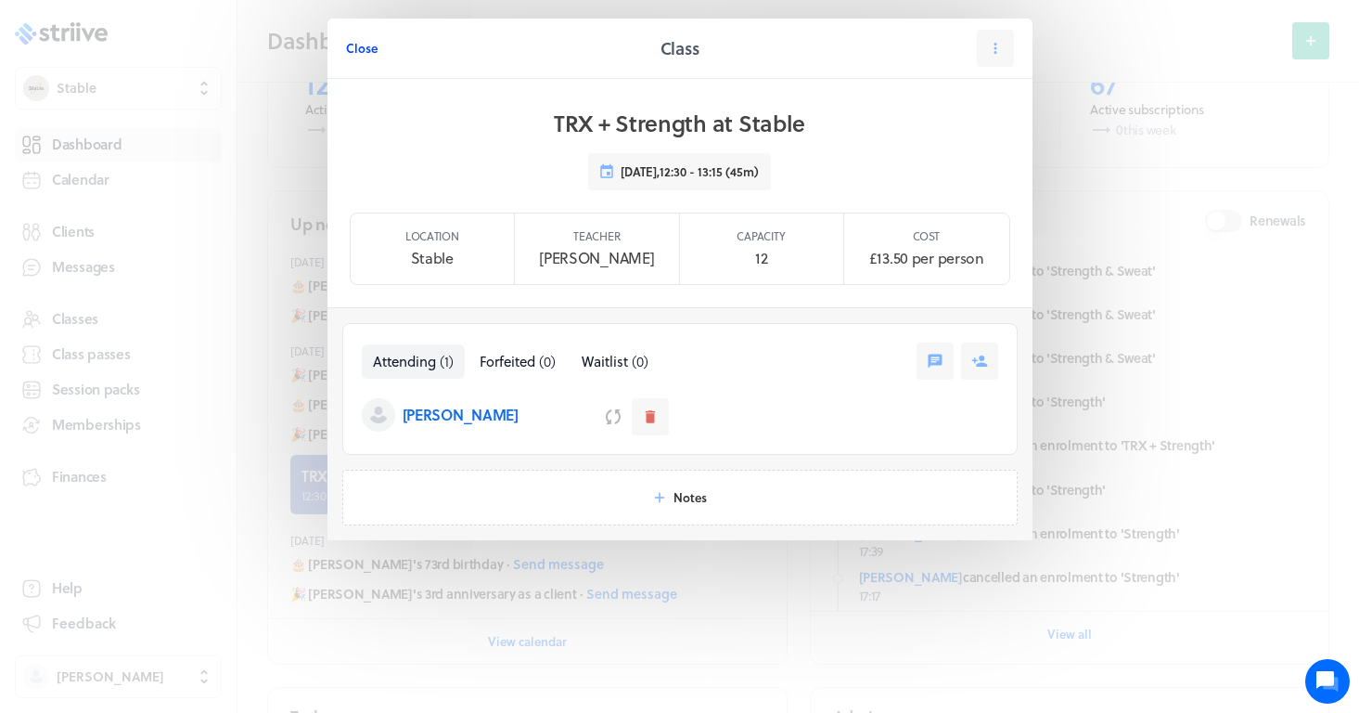
click at [366, 57] on button "Close" at bounding box center [362, 48] width 32 height 37
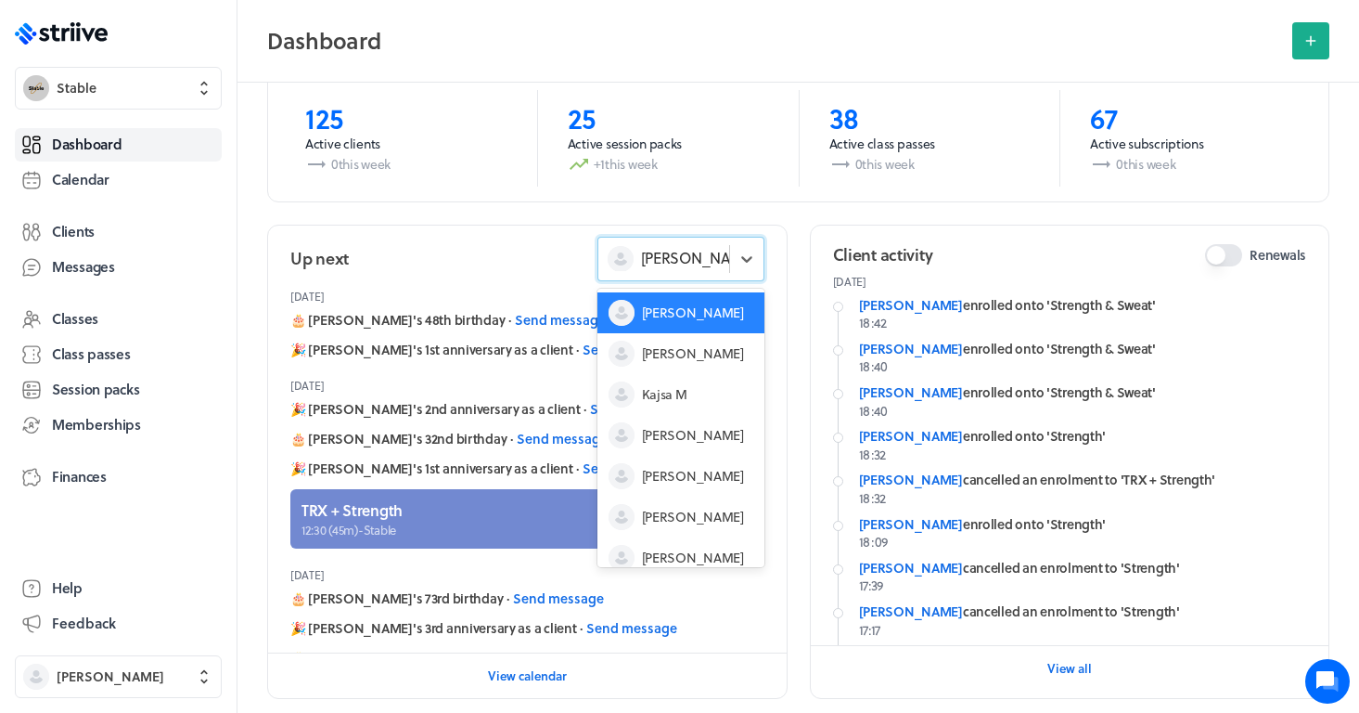
click at [722, 263] on div "[PERSON_NAME]" at bounding box center [663, 258] width 131 height 24
click at [684, 347] on span "[PERSON_NAME]" at bounding box center [693, 353] width 102 height 19
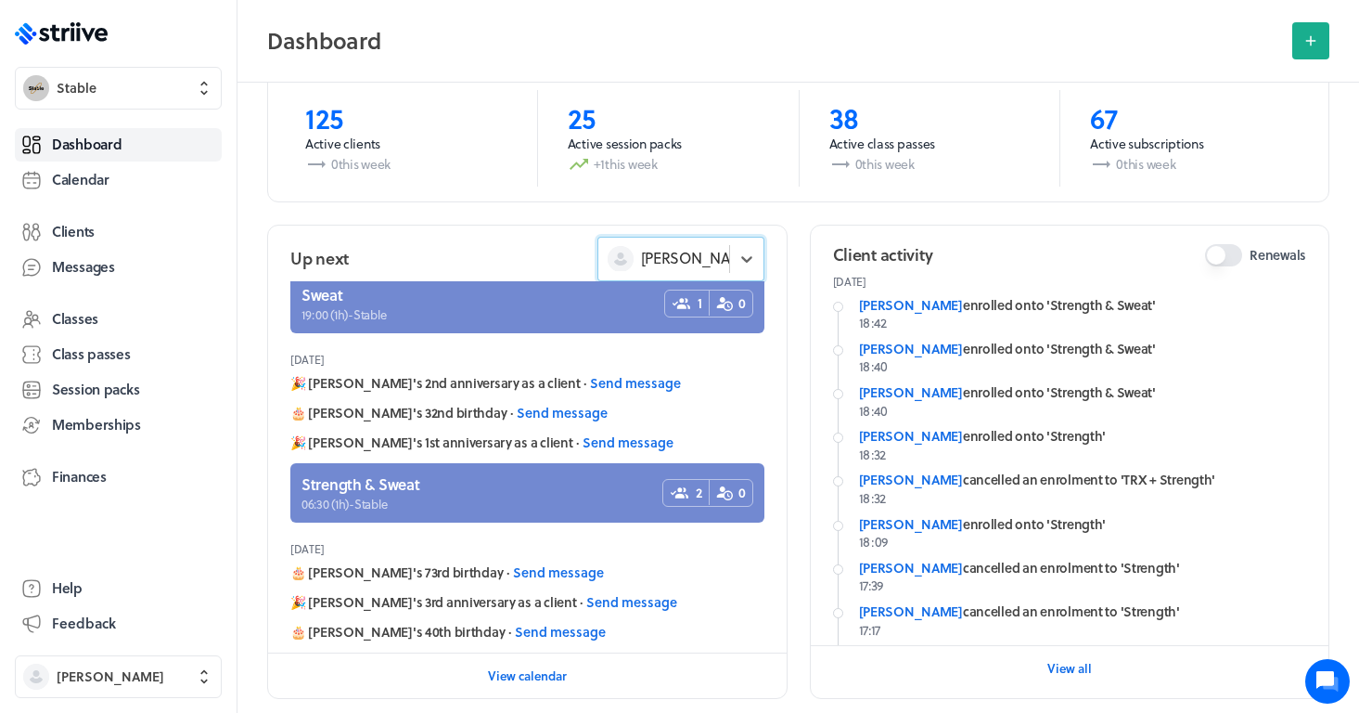
scroll to position [128, 0]
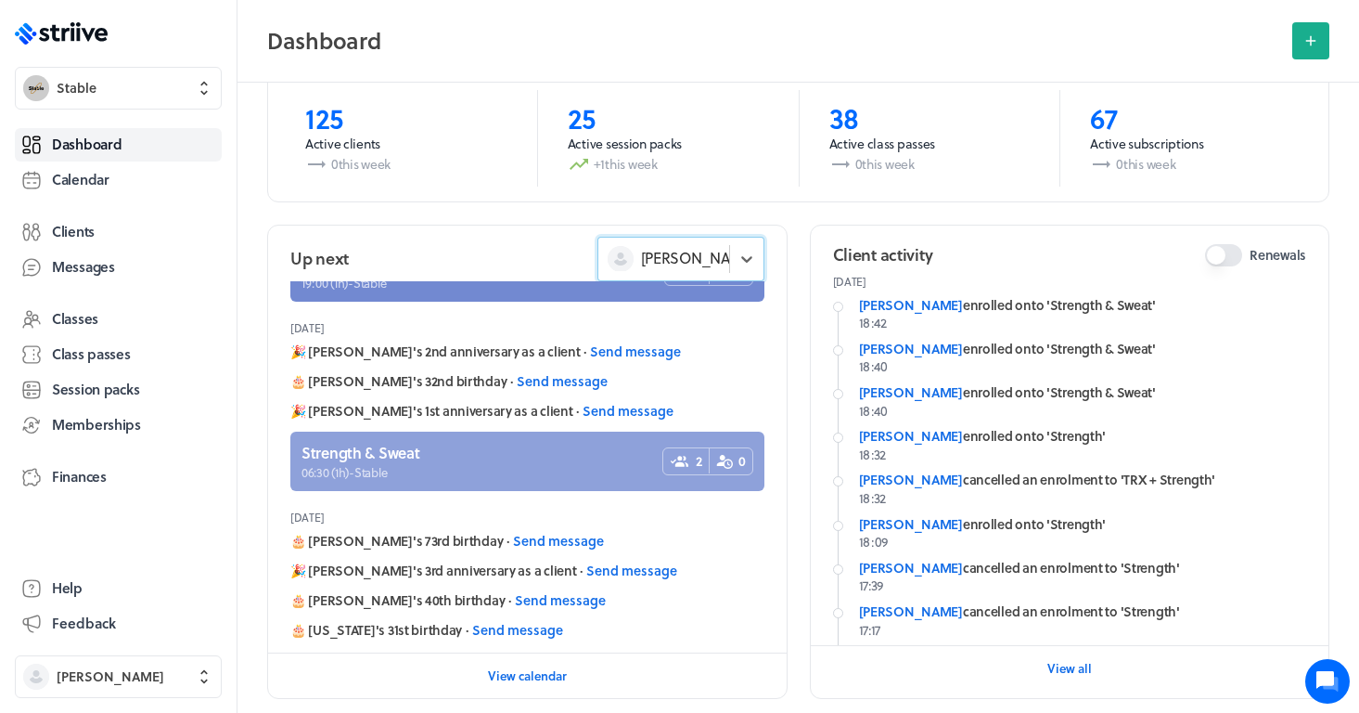
click at [535, 455] on link at bounding box center [527, 460] width 474 height 59
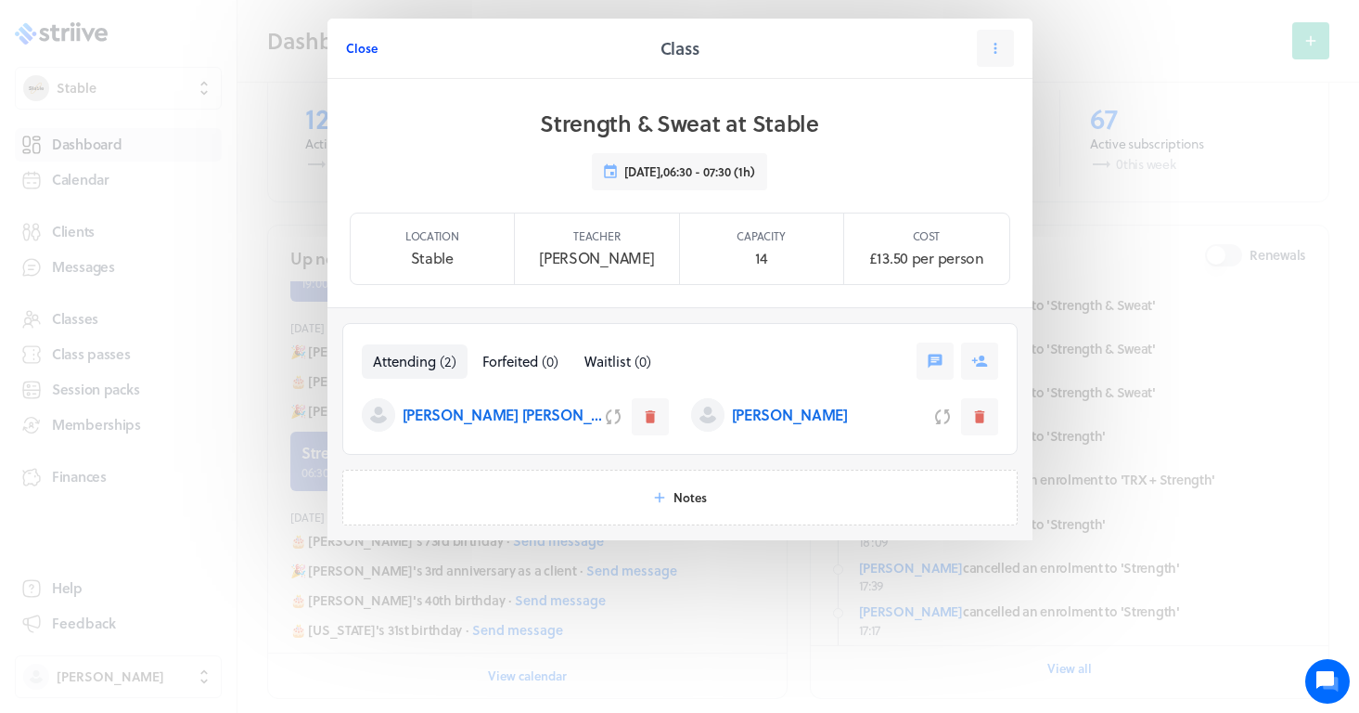
click at [366, 47] on span "Close" at bounding box center [362, 48] width 32 height 17
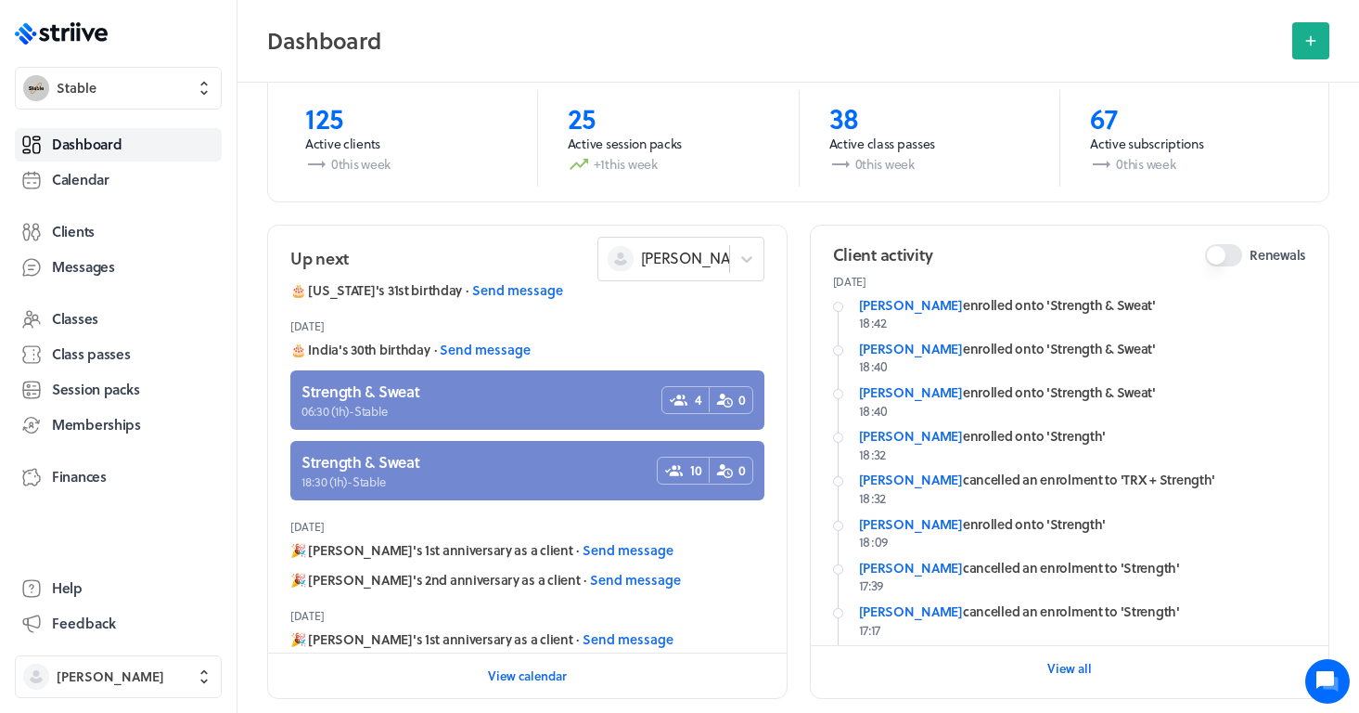
scroll to position [469, 0]
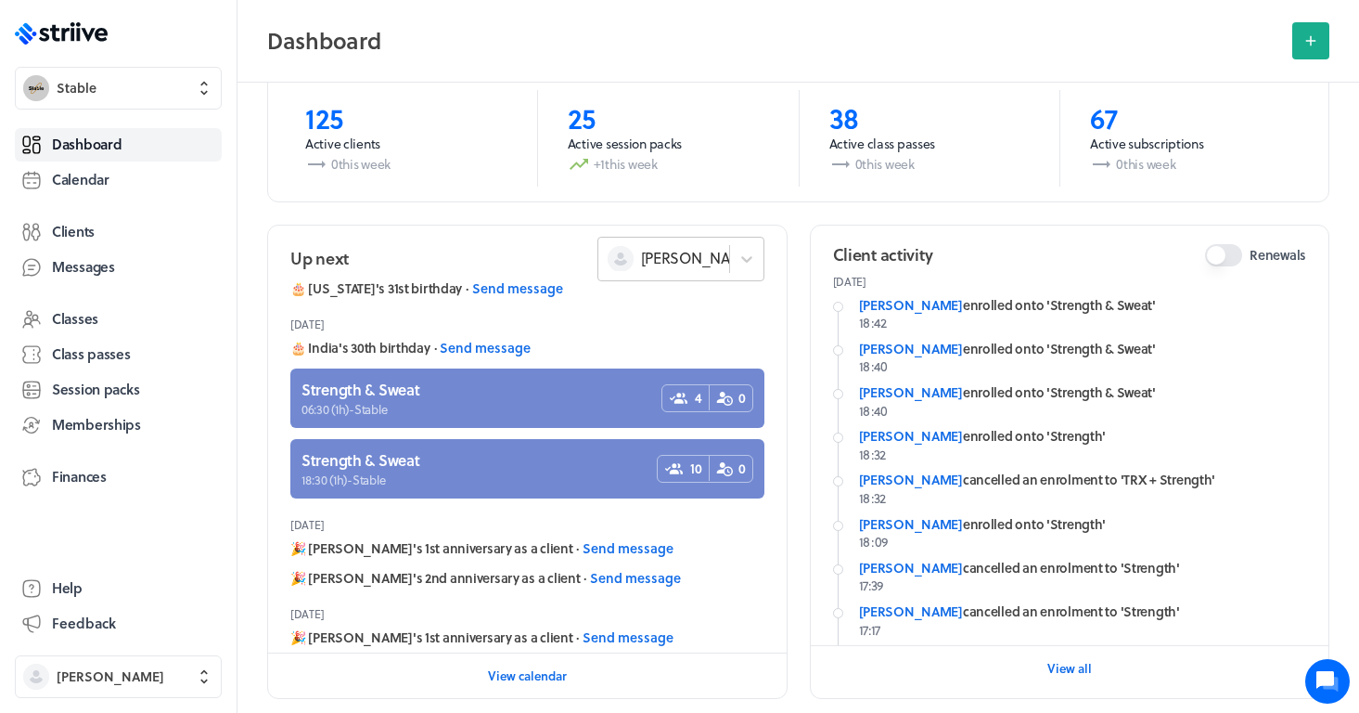
click at [690, 262] on span "[PERSON_NAME]" at bounding box center [698, 258] width 115 height 20
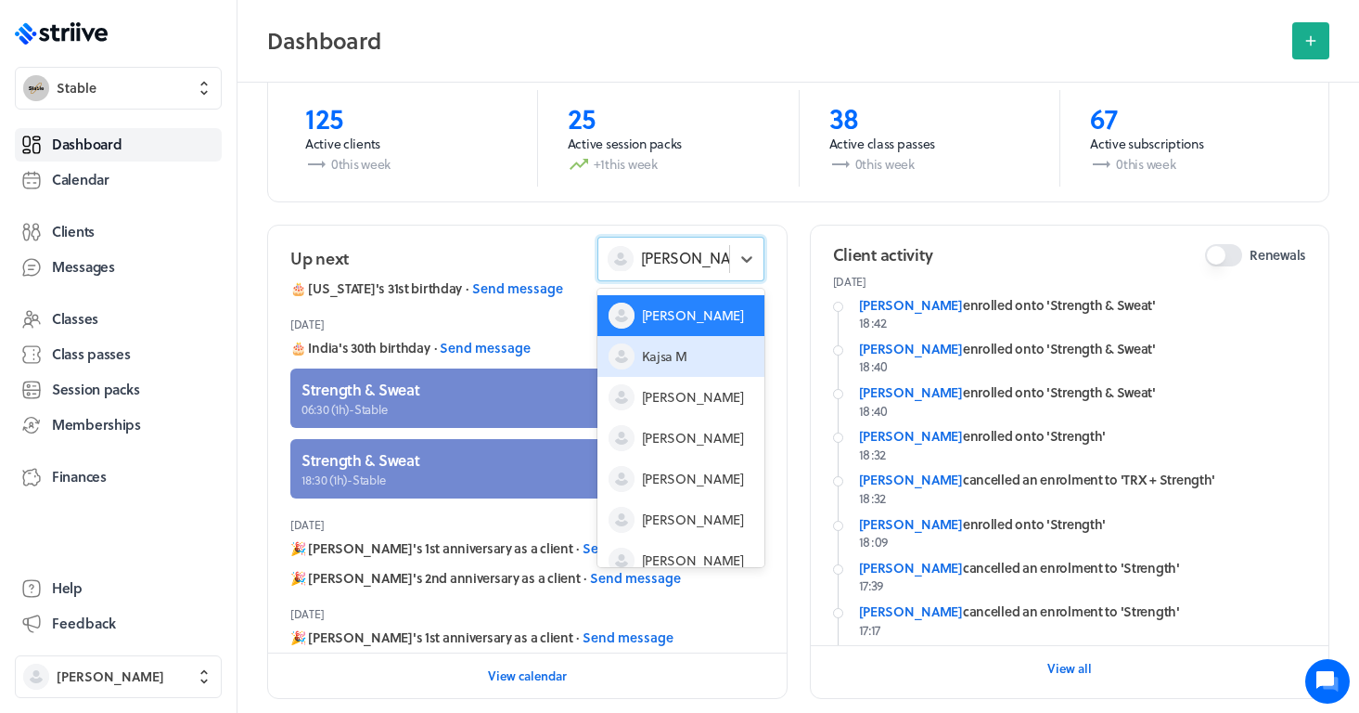
scroll to position [46, 0]
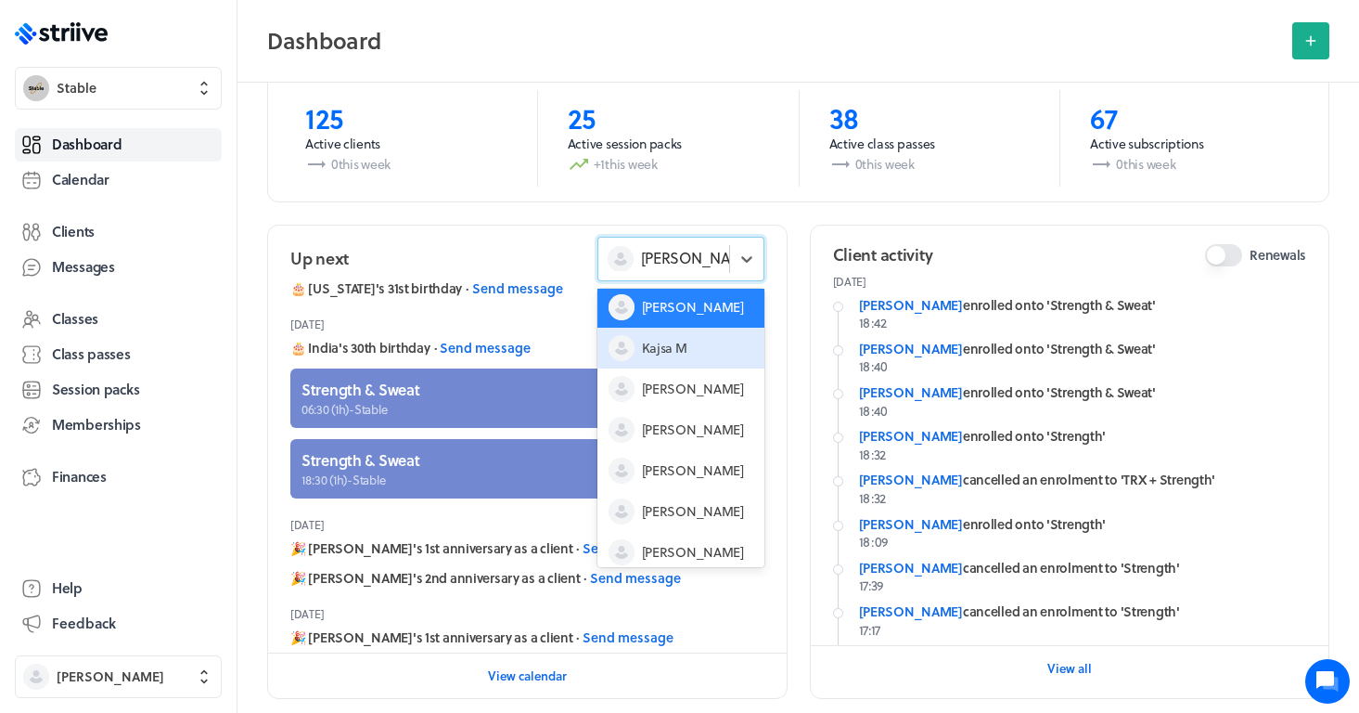
click at [656, 341] on span "Kajsa M" at bounding box center [664, 348] width 45 height 19
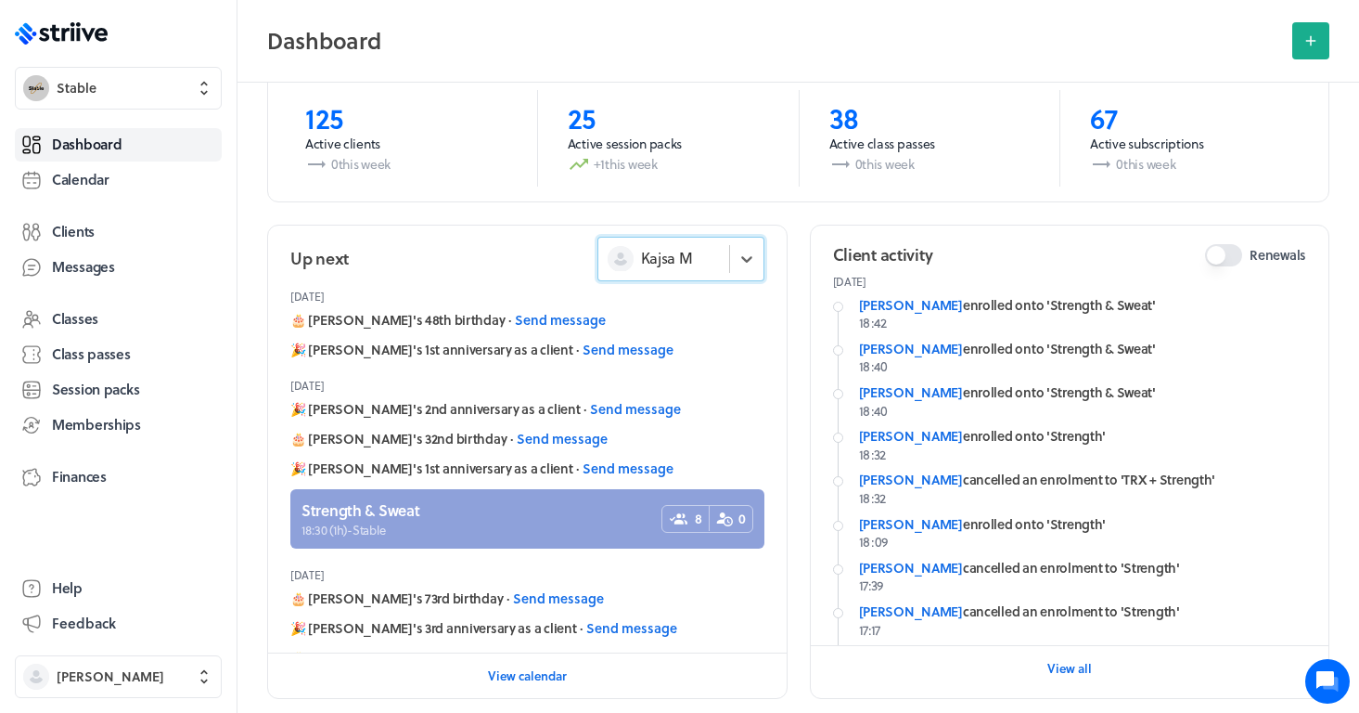
click at [481, 520] on link at bounding box center [527, 518] width 474 height 59
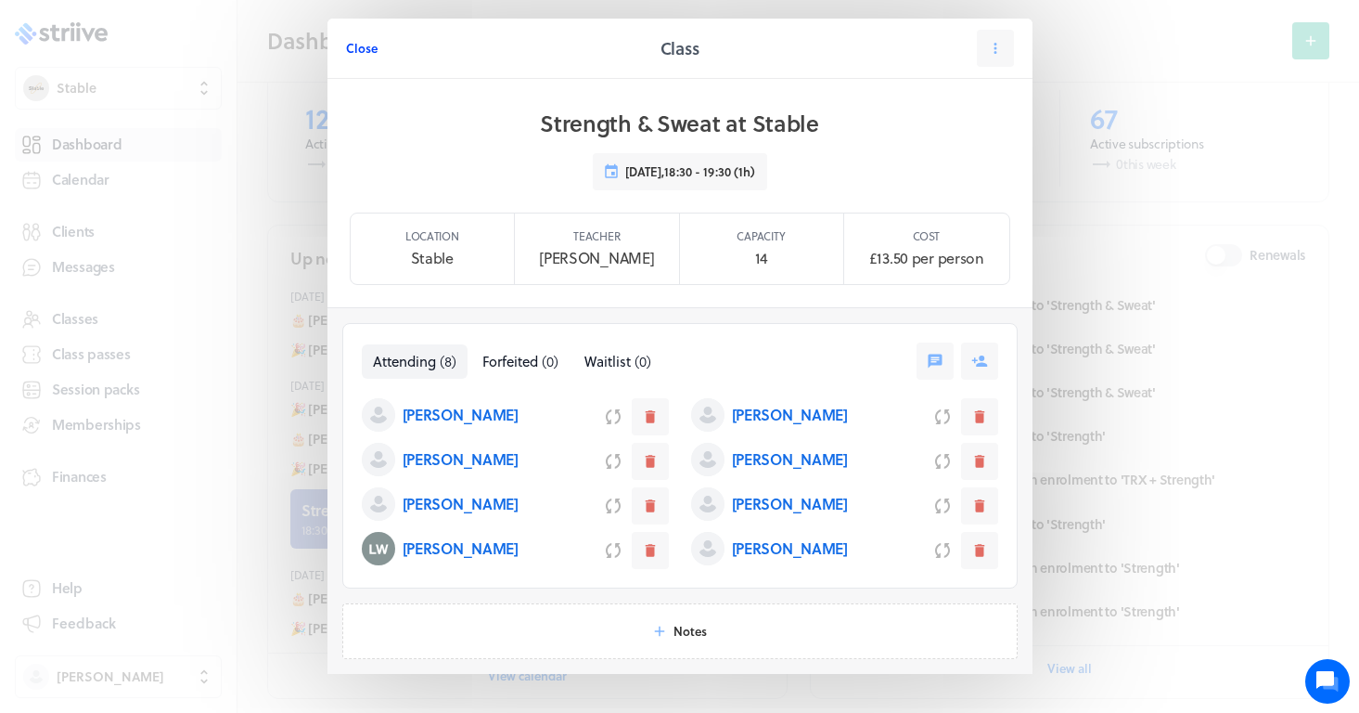
click at [362, 47] on span "Close" at bounding box center [362, 48] width 32 height 17
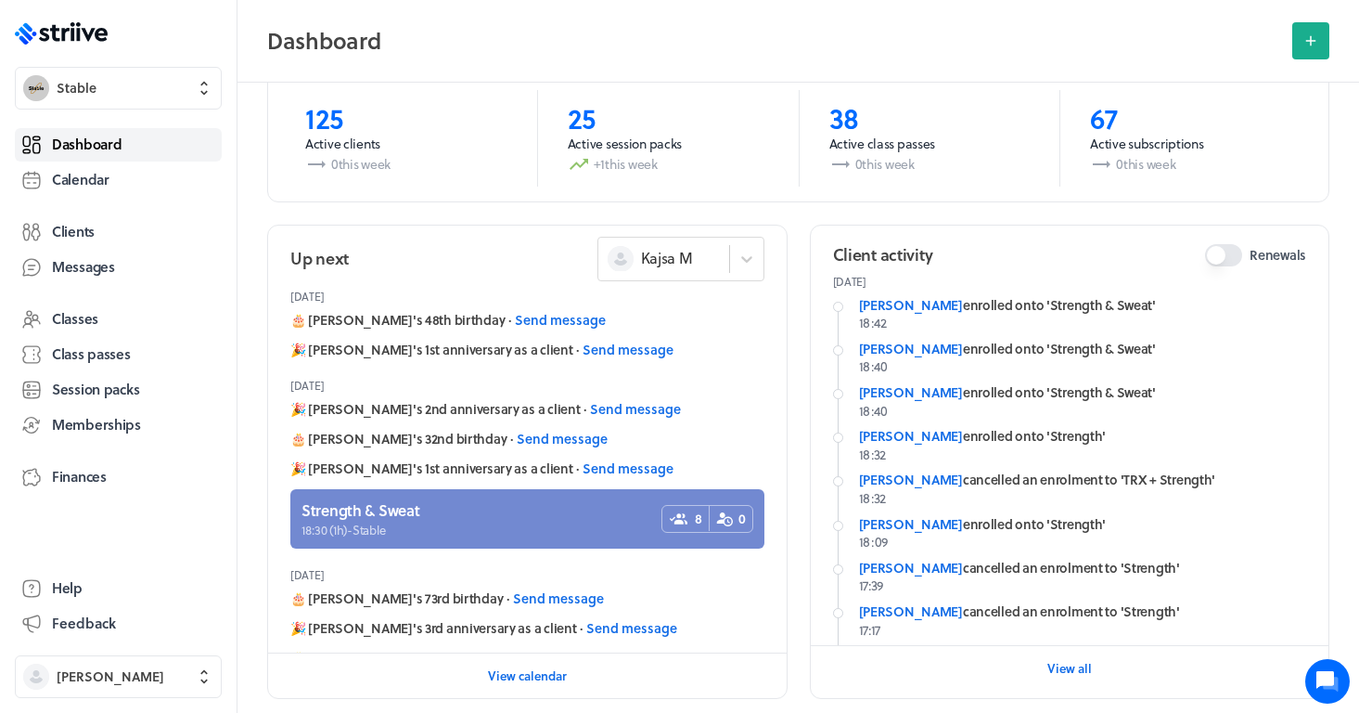
click at [162, 135] on link "Dashboard" at bounding box center [118, 144] width 207 height 33
